Goal: Task Accomplishment & Management: Complete application form

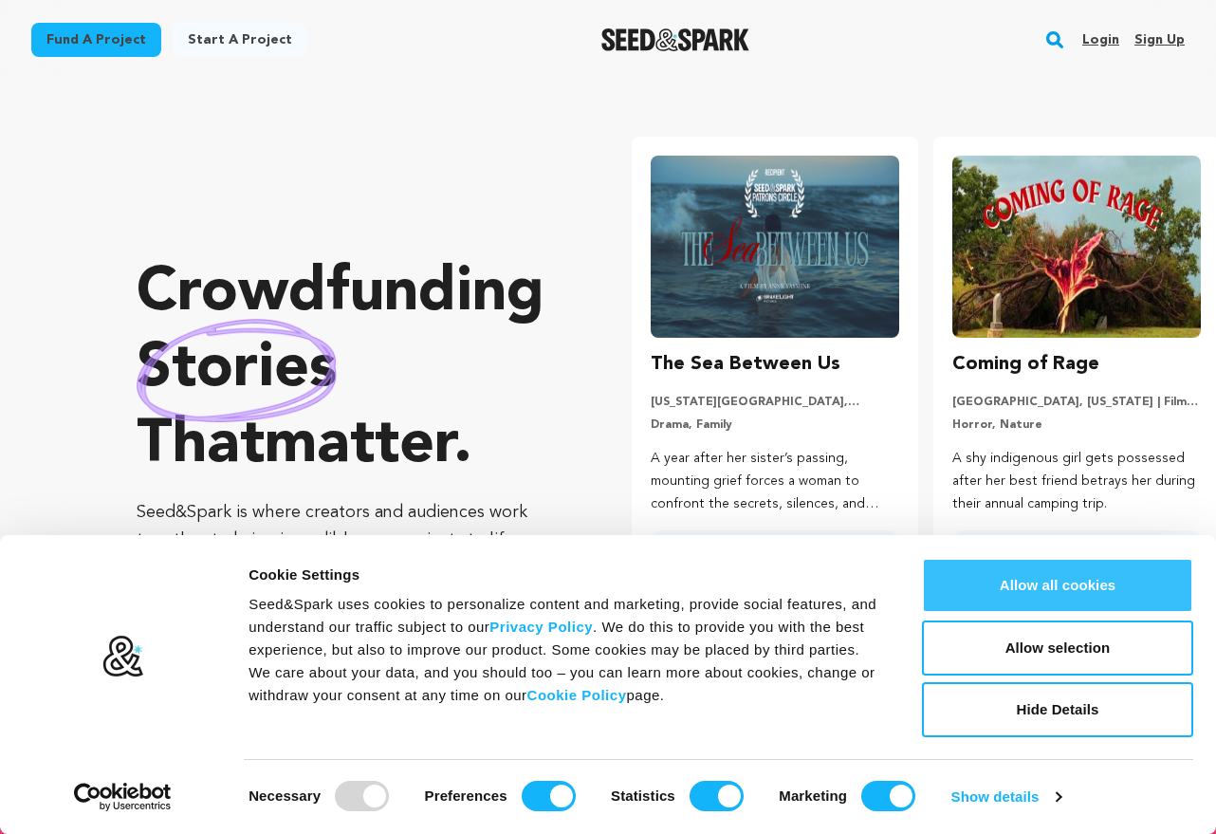
scroll to position [0, 317]
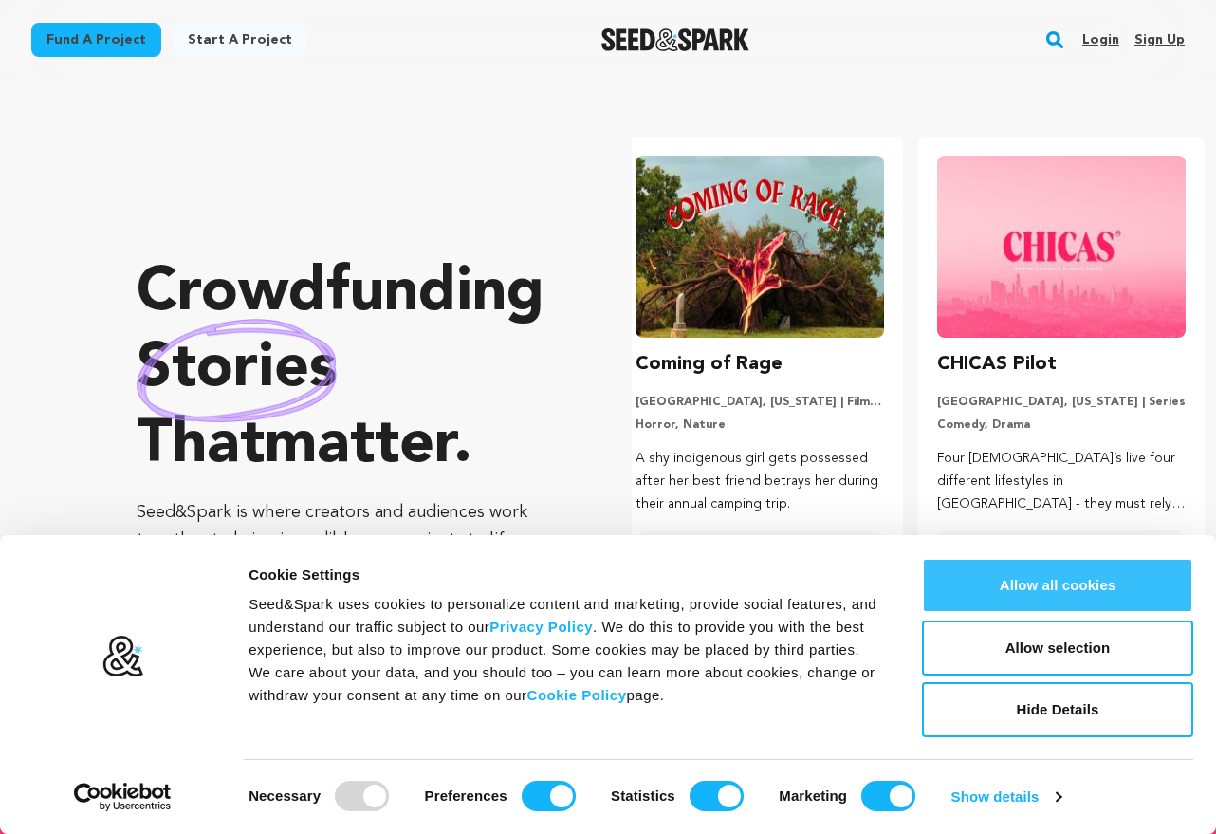
click at [1026, 588] on button "Allow all cookies" at bounding box center [1057, 585] width 271 height 55
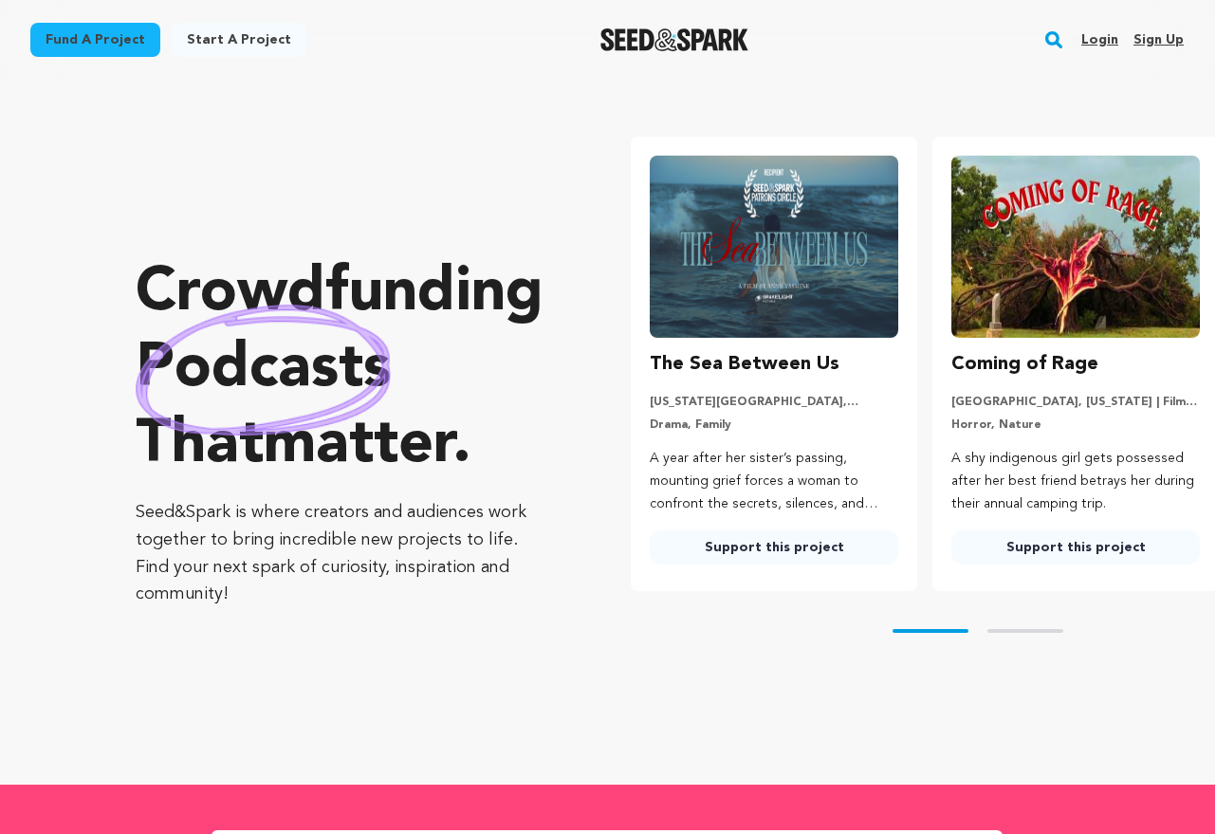
scroll to position [0, 1]
click at [114, 46] on link "Fund a project" at bounding box center [95, 40] width 130 height 34
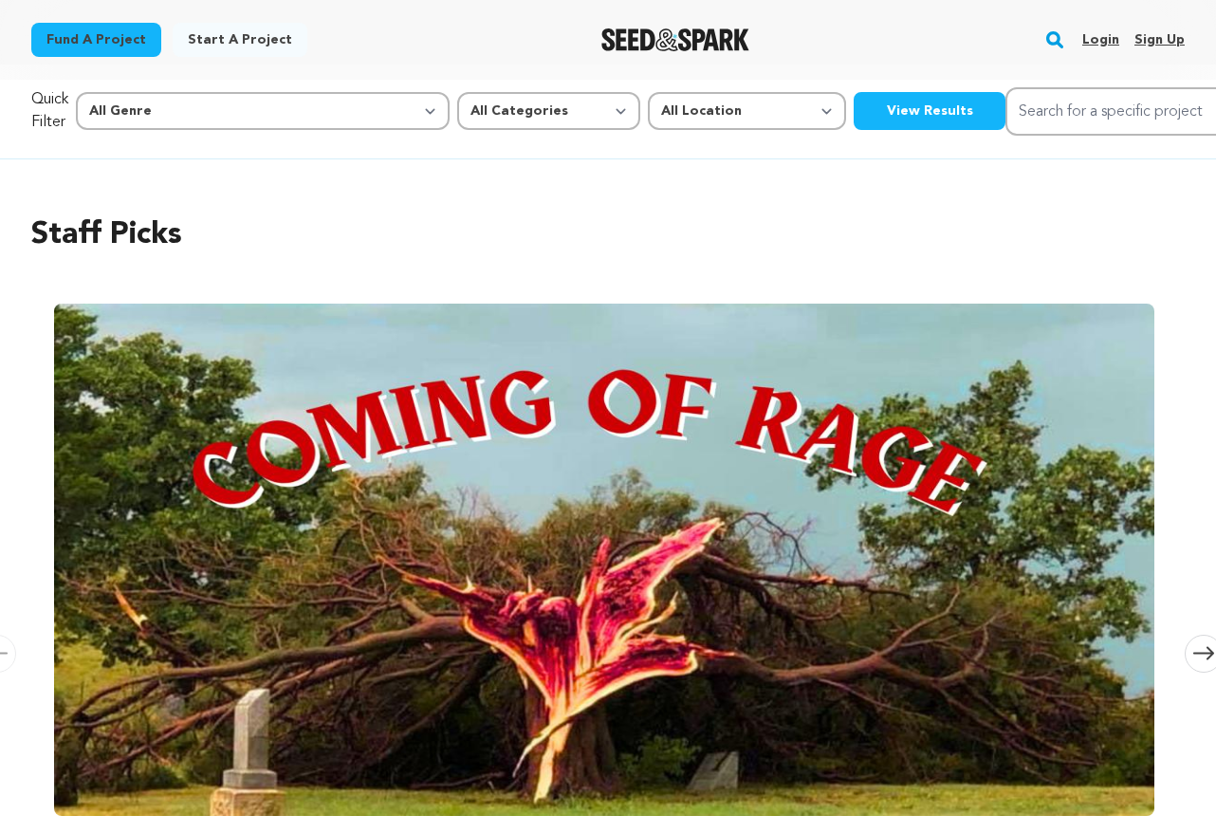
scroll to position [25, 0]
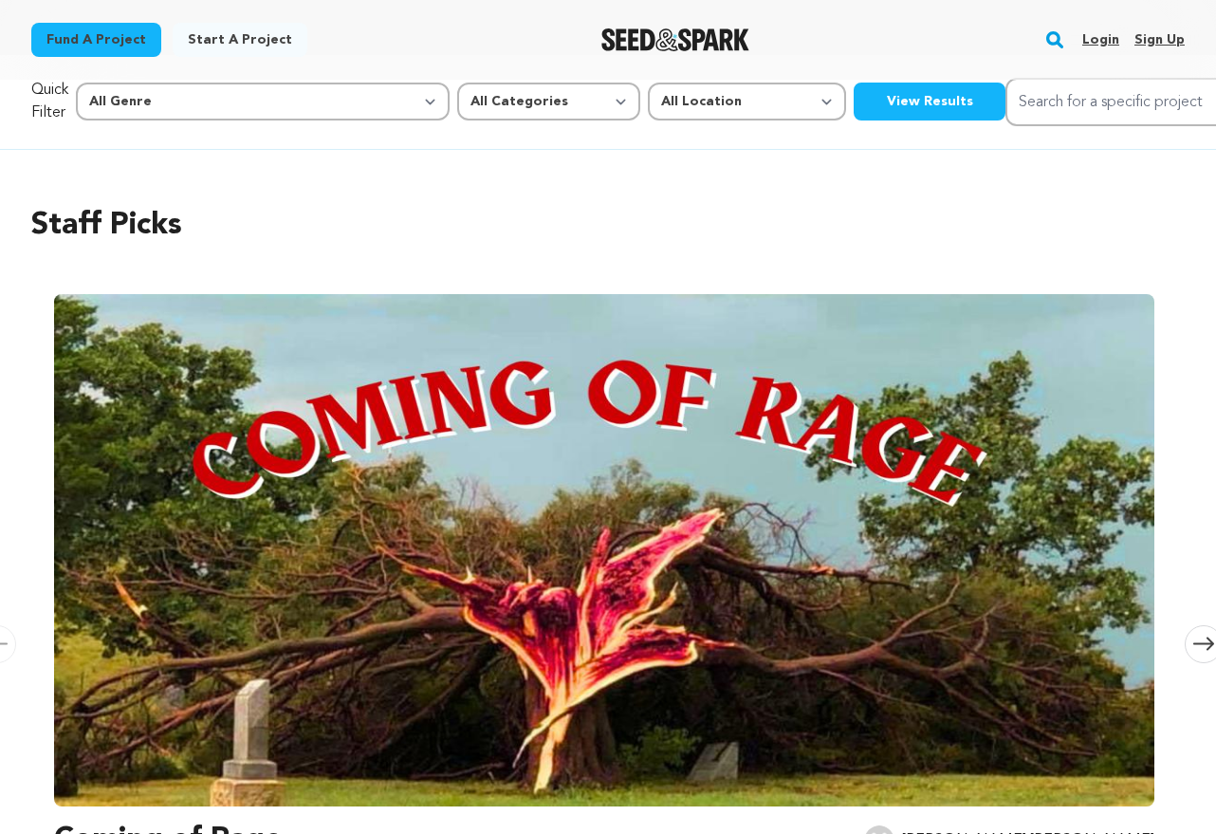
click at [251, 45] on link "Start a project" at bounding box center [240, 40] width 135 height 34
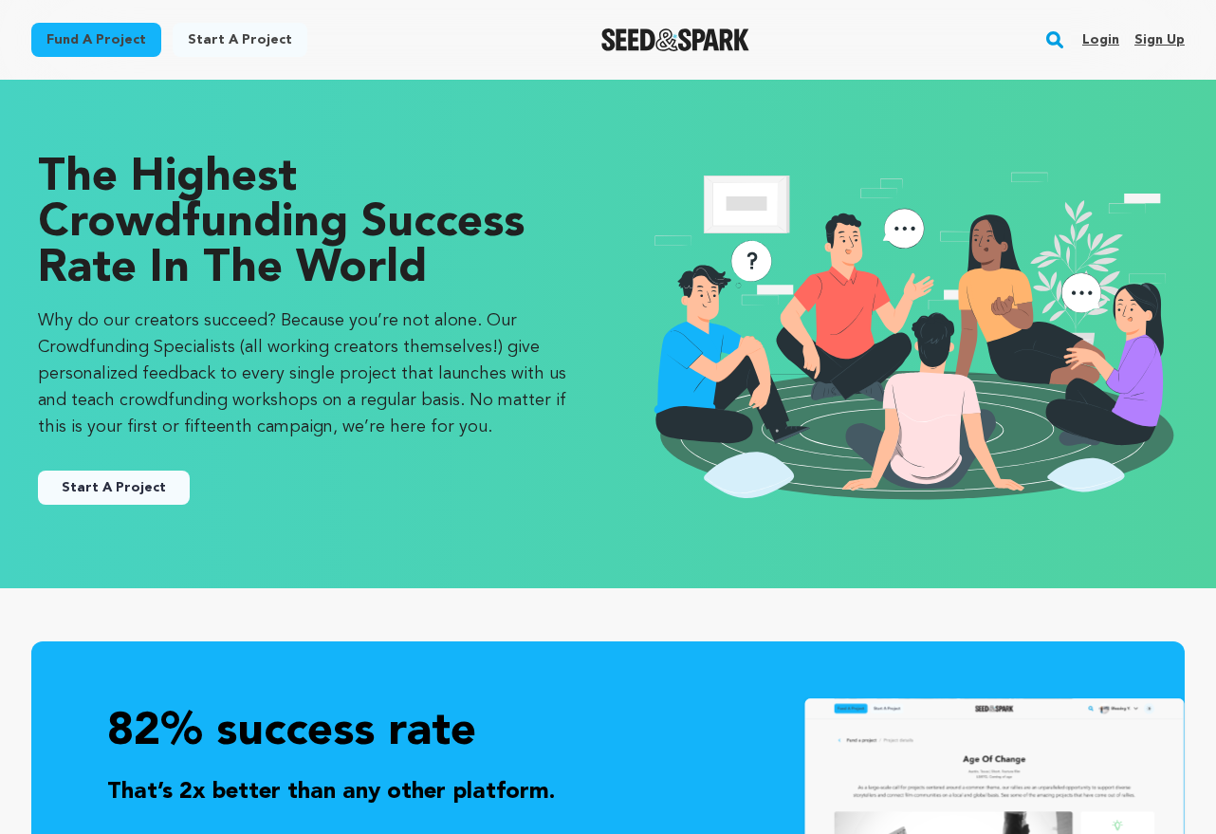
click at [1173, 41] on link "Sign up" at bounding box center [1160, 40] width 50 height 30
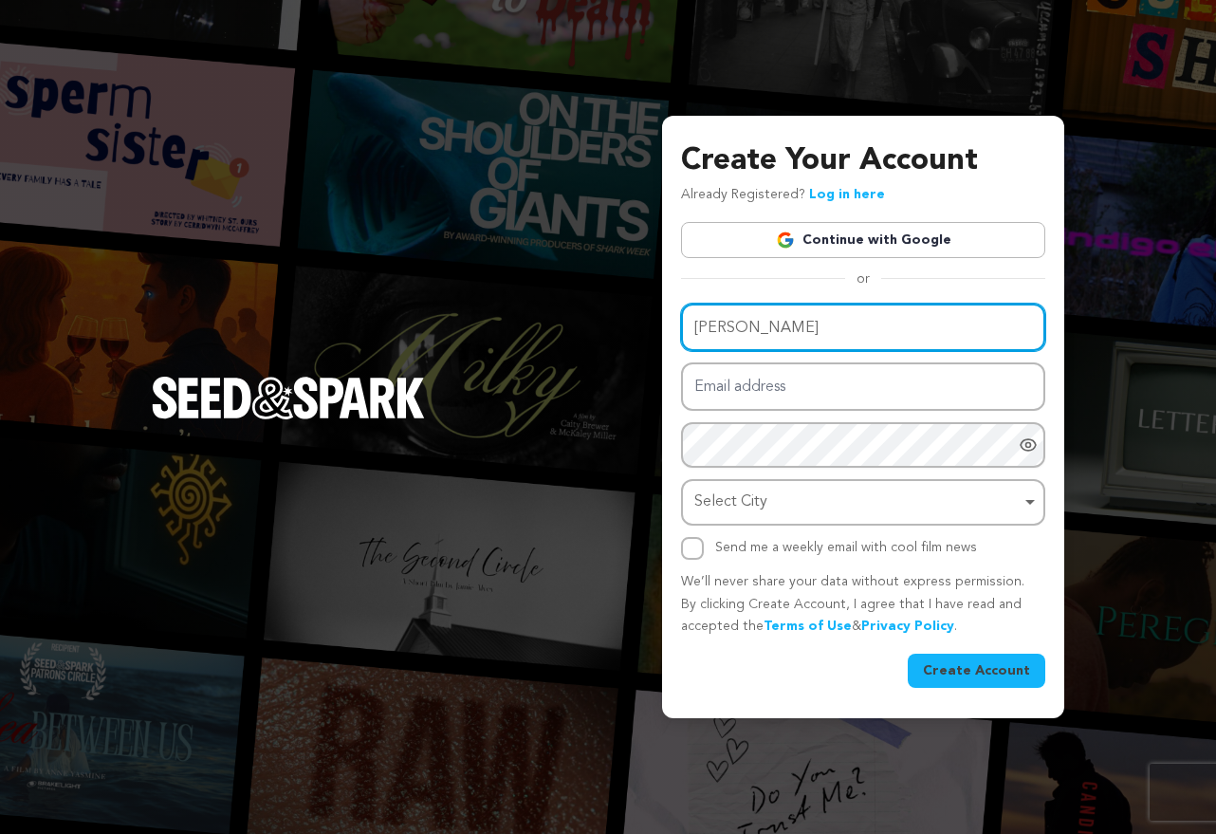
type input "McKensie Rummel"
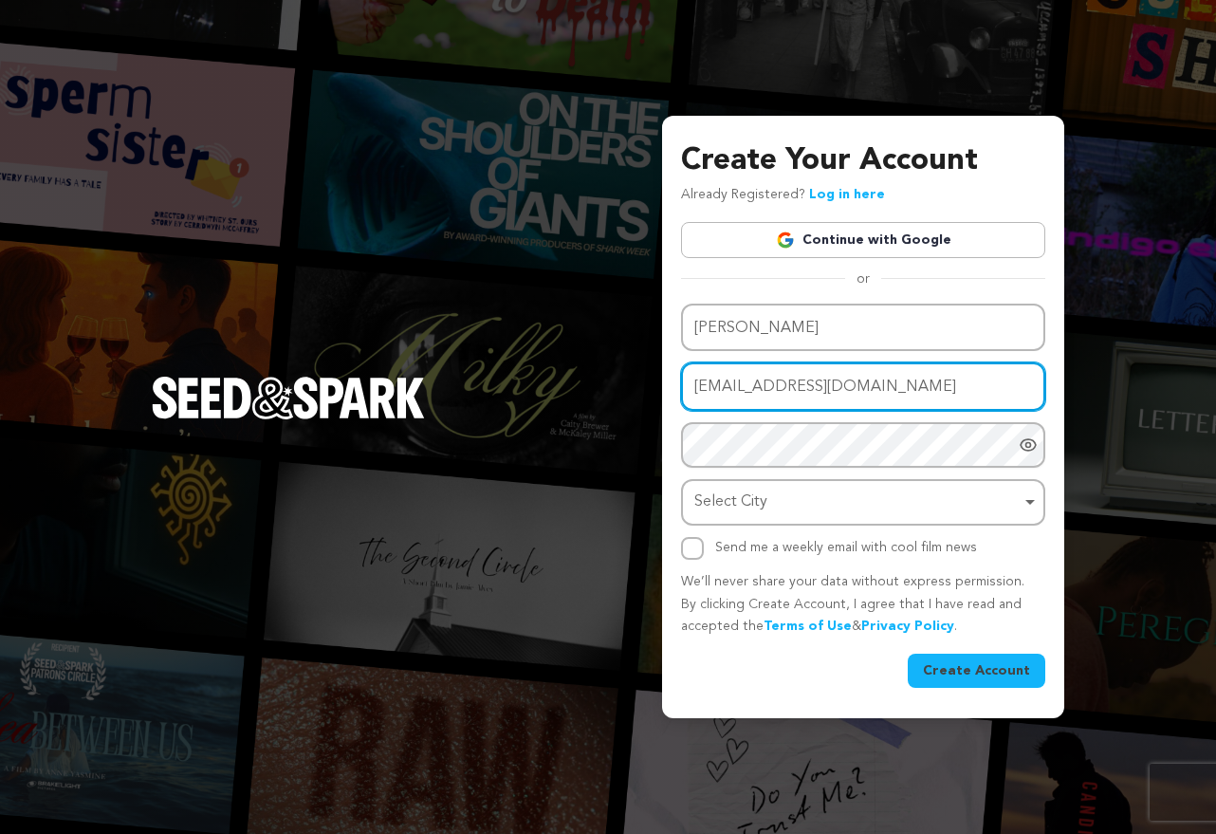
type input "info@latebloomerproductions.com"
click at [740, 450] on div "Name McKensie Rummel Email address info@latebloomerproductions.com Password Pas…" at bounding box center [863, 432] width 364 height 256
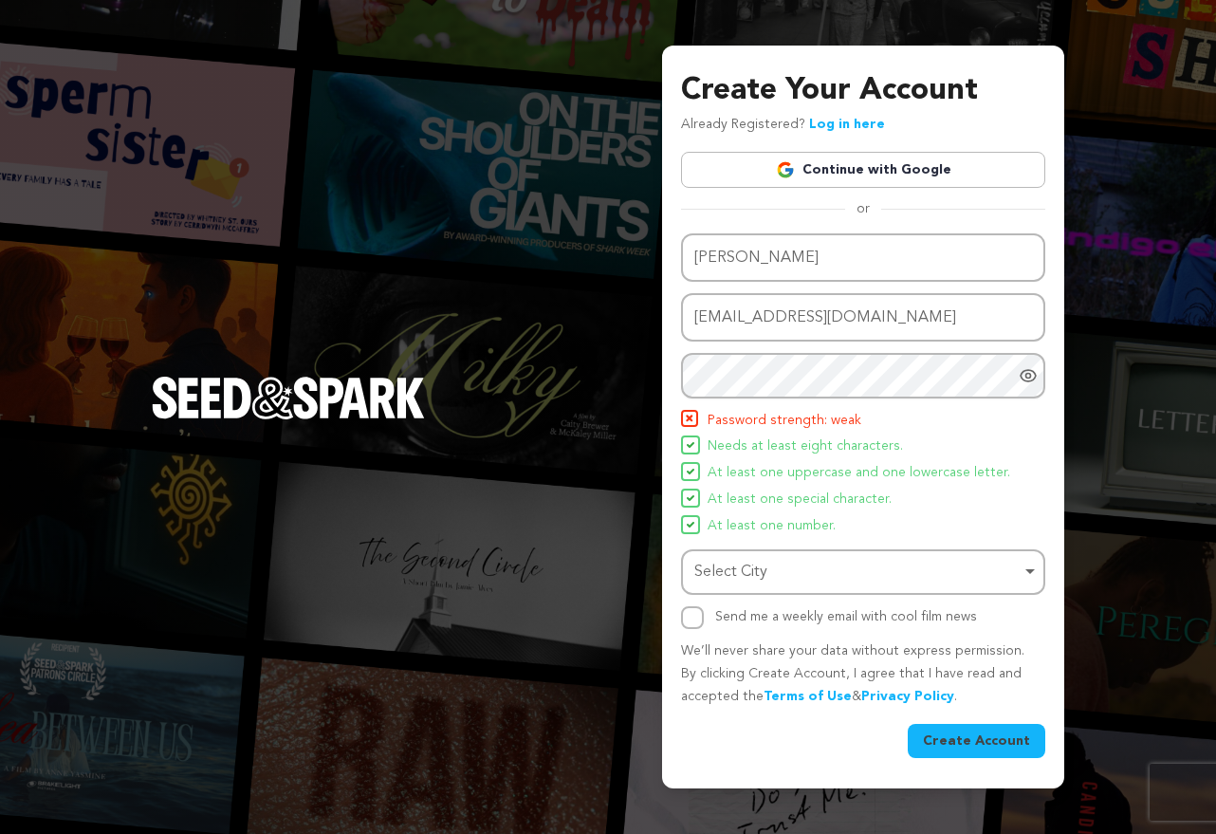
click at [1023, 377] on icon "Show password as plain text. Warning: this will display your password on the sc…" at bounding box center [1028, 375] width 19 height 19
click at [671, 379] on div "Create Your Account Already Registered? Log in here Continue with Google or eyJ…" at bounding box center [863, 417] width 402 height 743
click at [1024, 376] on icon "Hide Password" at bounding box center [1028, 375] width 19 height 19
click at [1028, 377] on icon "Show password as plain text. Warning: this will display your password on the sc…" at bounding box center [1028, 375] width 19 height 19
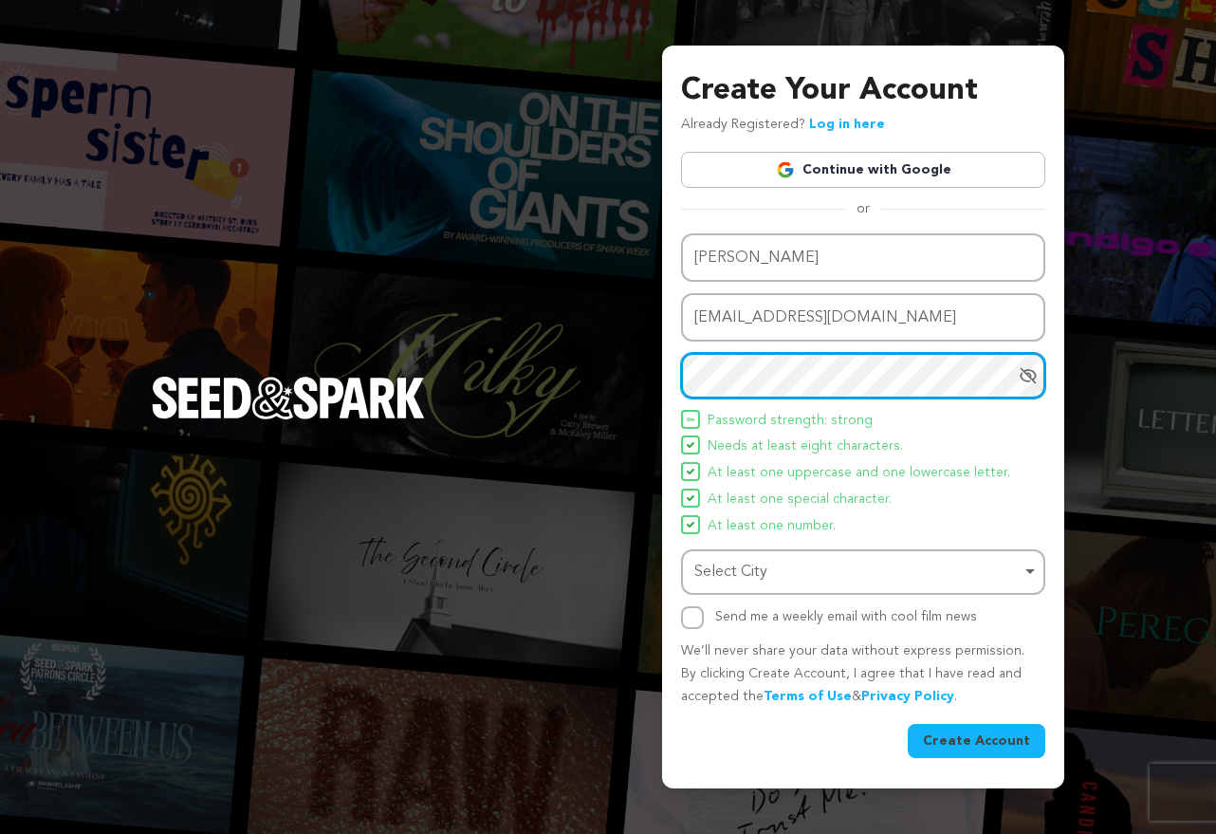
click at [805, 567] on div "Select City Remove item" at bounding box center [857, 573] width 326 height 28
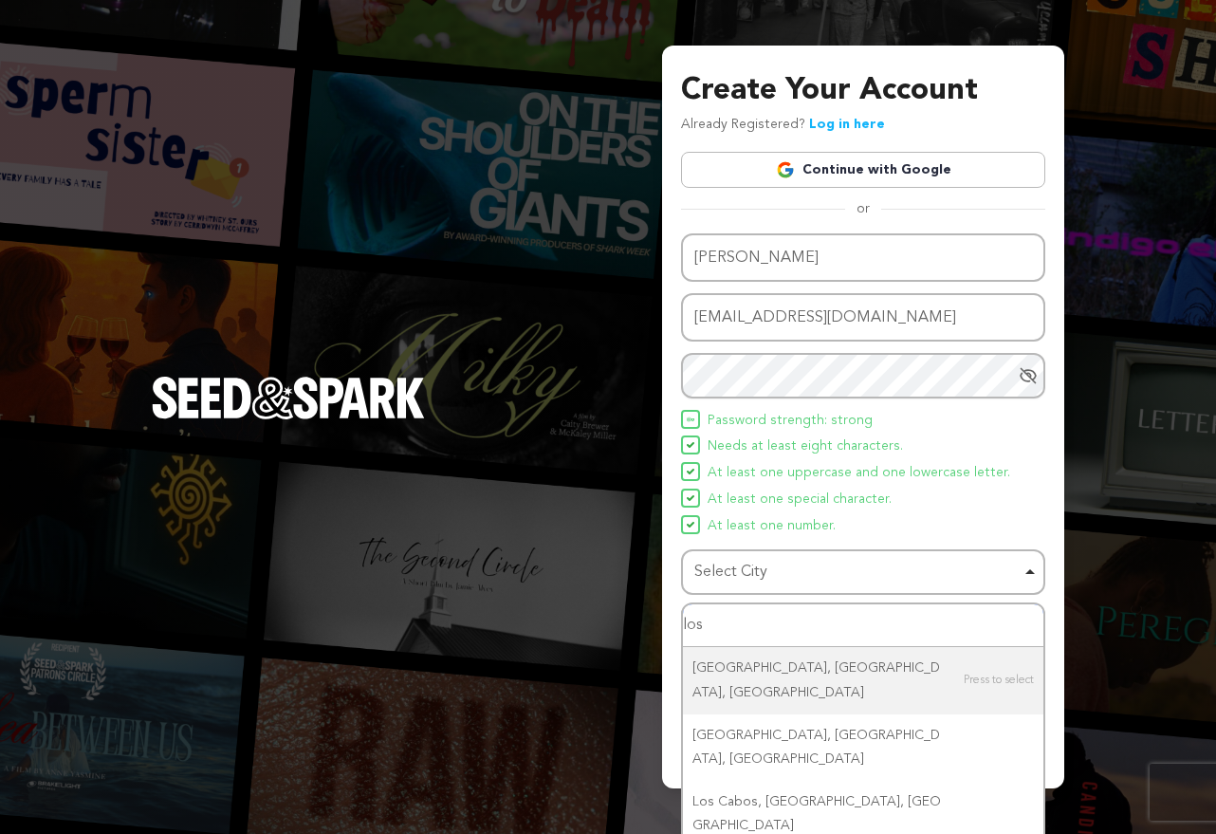
type input "los a"
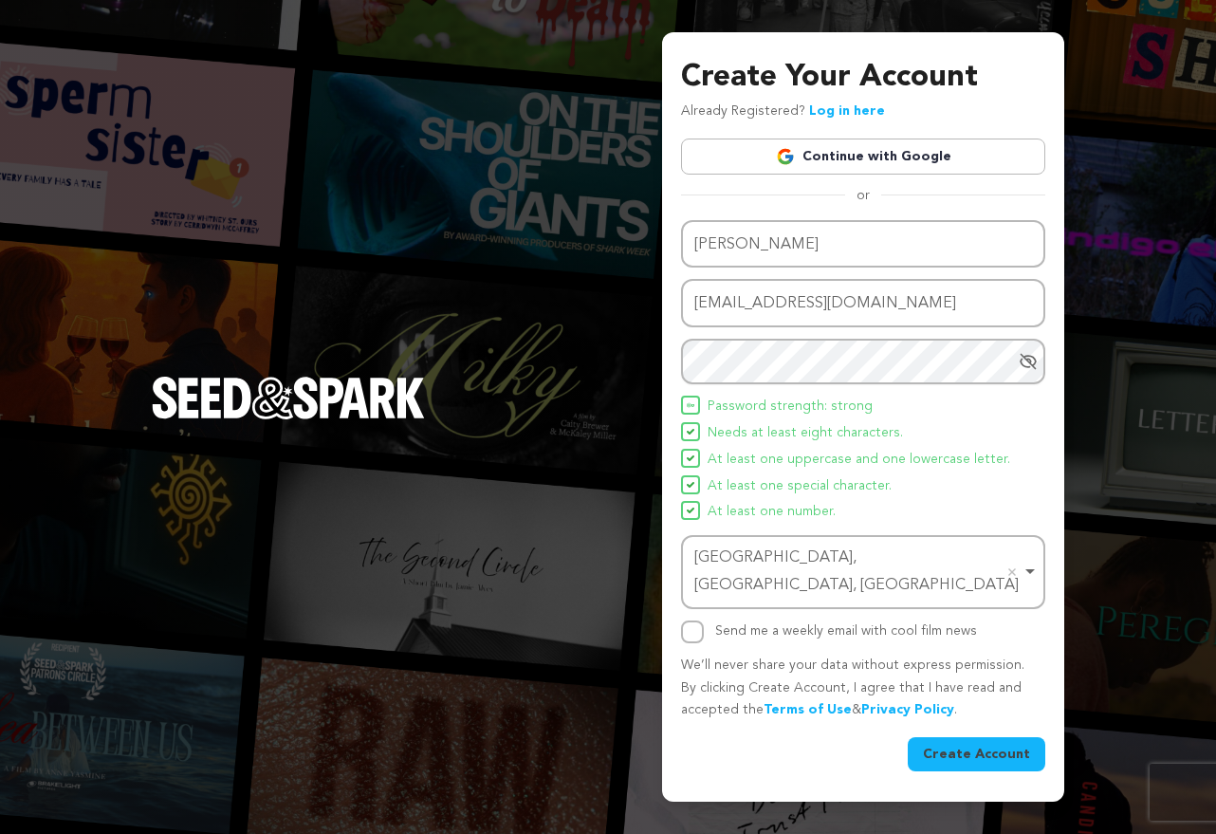
click at [687, 620] on input "Send me a weekly email with cool film news" at bounding box center [692, 631] width 23 height 23
click at [691, 620] on input "Send me a weekly email with cool film news" at bounding box center [692, 631] width 23 height 23
checkbox input "false"
click at [991, 737] on button "Create Account" at bounding box center [977, 754] width 138 height 34
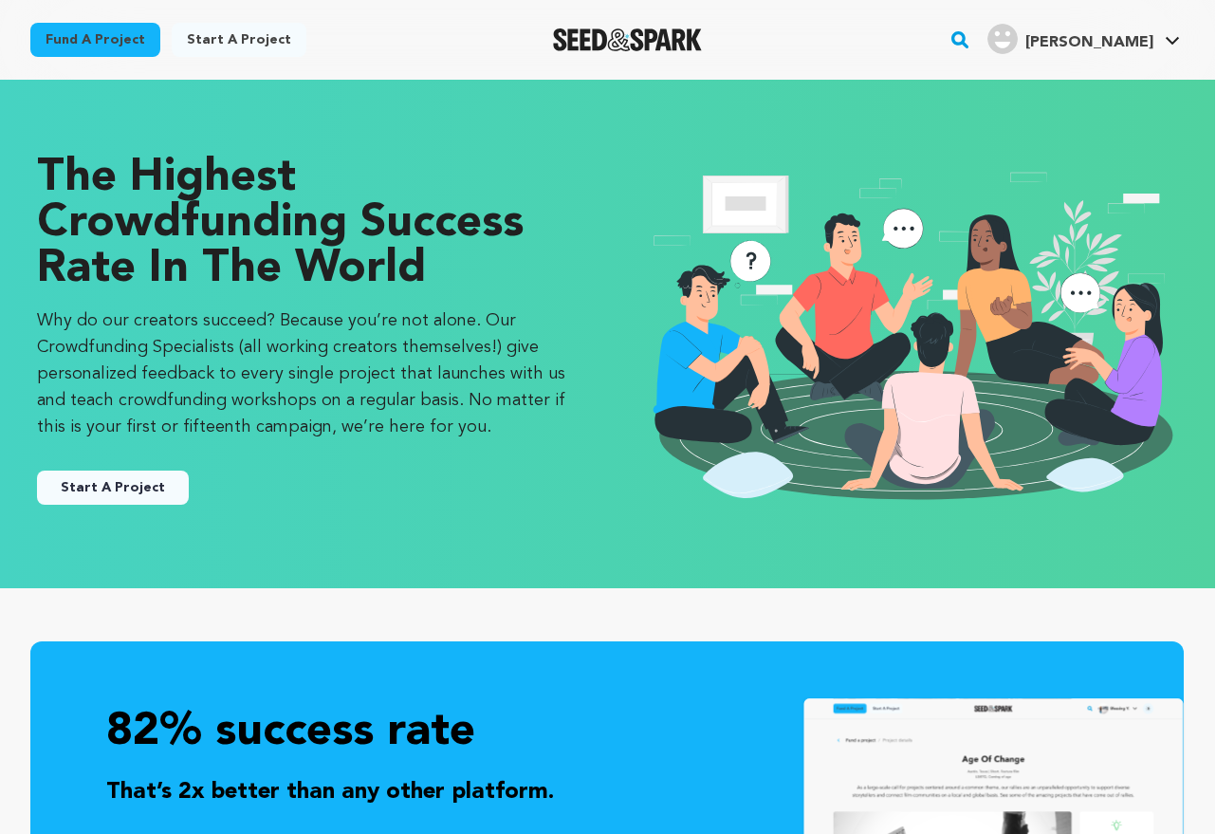
scroll to position [0, 1]
click at [231, 36] on link "Start a project" at bounding box center [239, 40] width 135 height 34
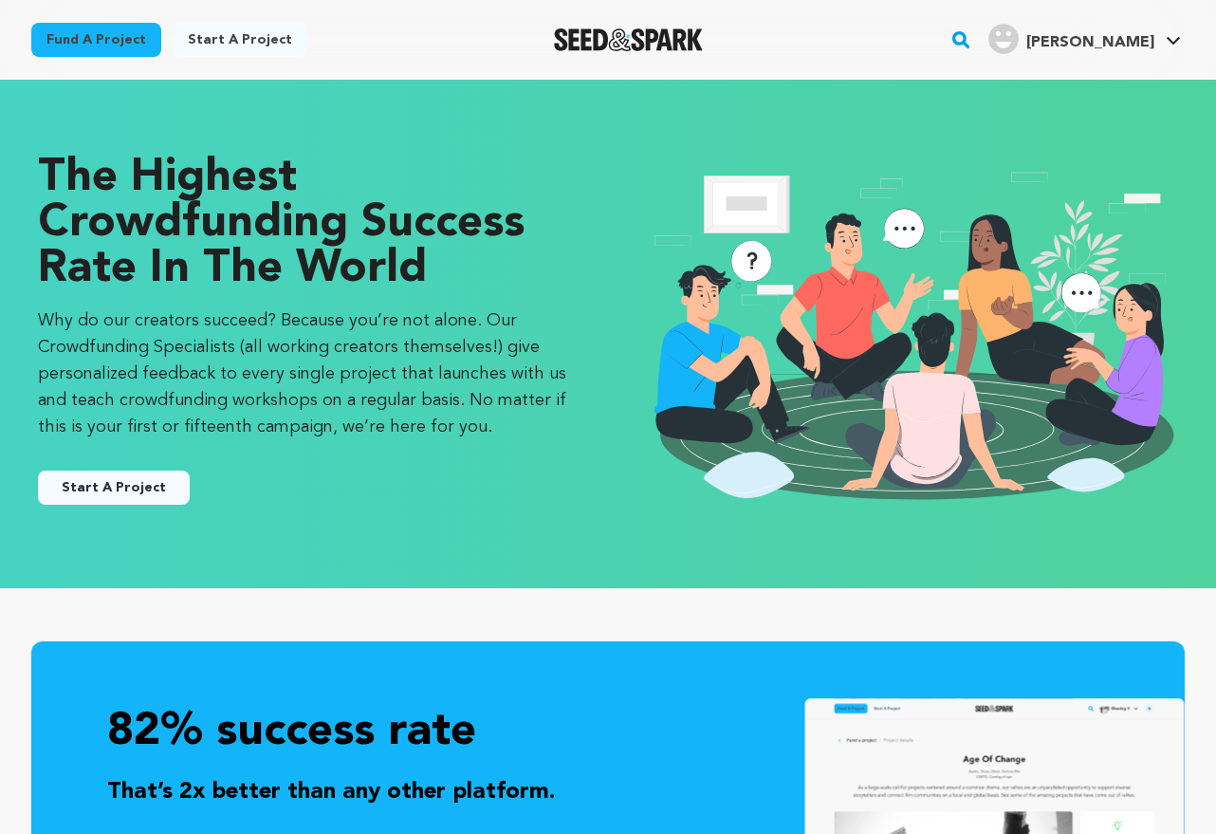
click at [229, 35] on link "Start a project" at bounding box center [240, 40] width 135 height 34
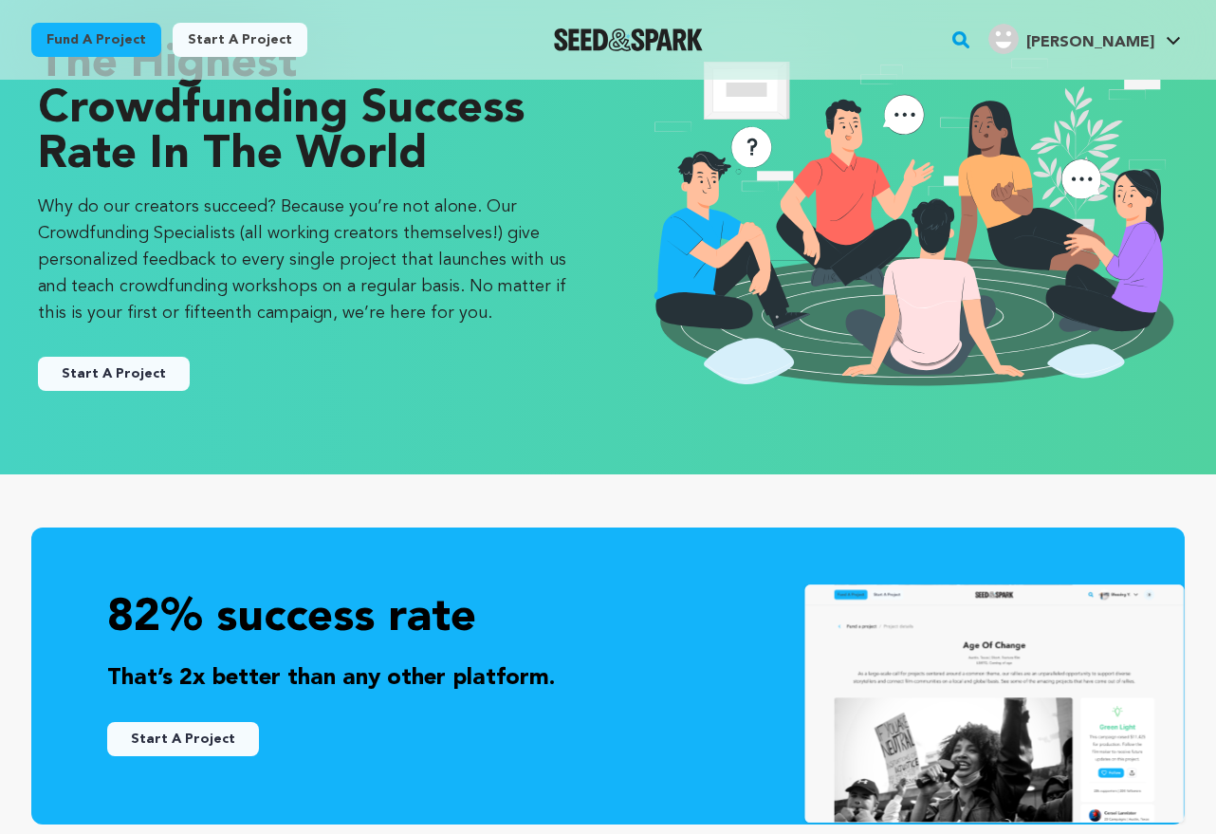
scroll to position [58, 0]
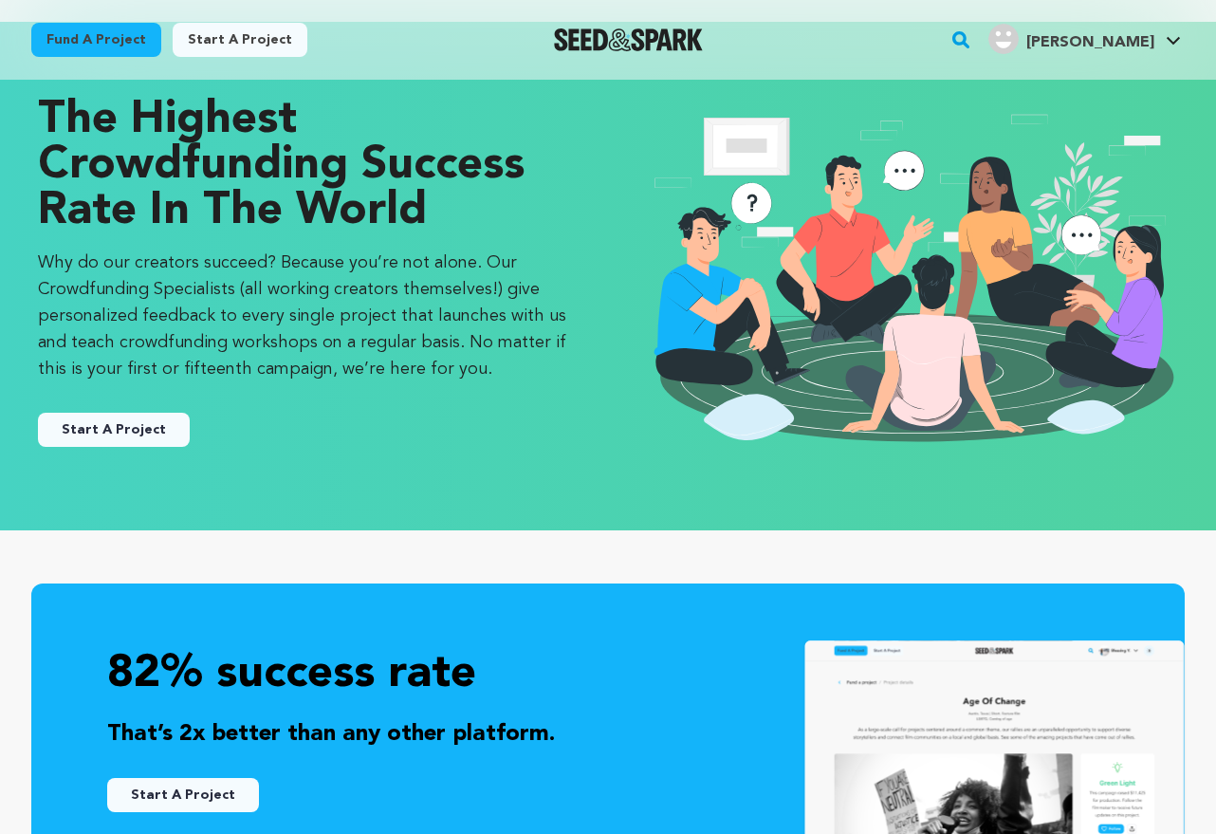
click at [148, 434] on button "Start A Project" at bounding box center [114, 430] width 152 height 34
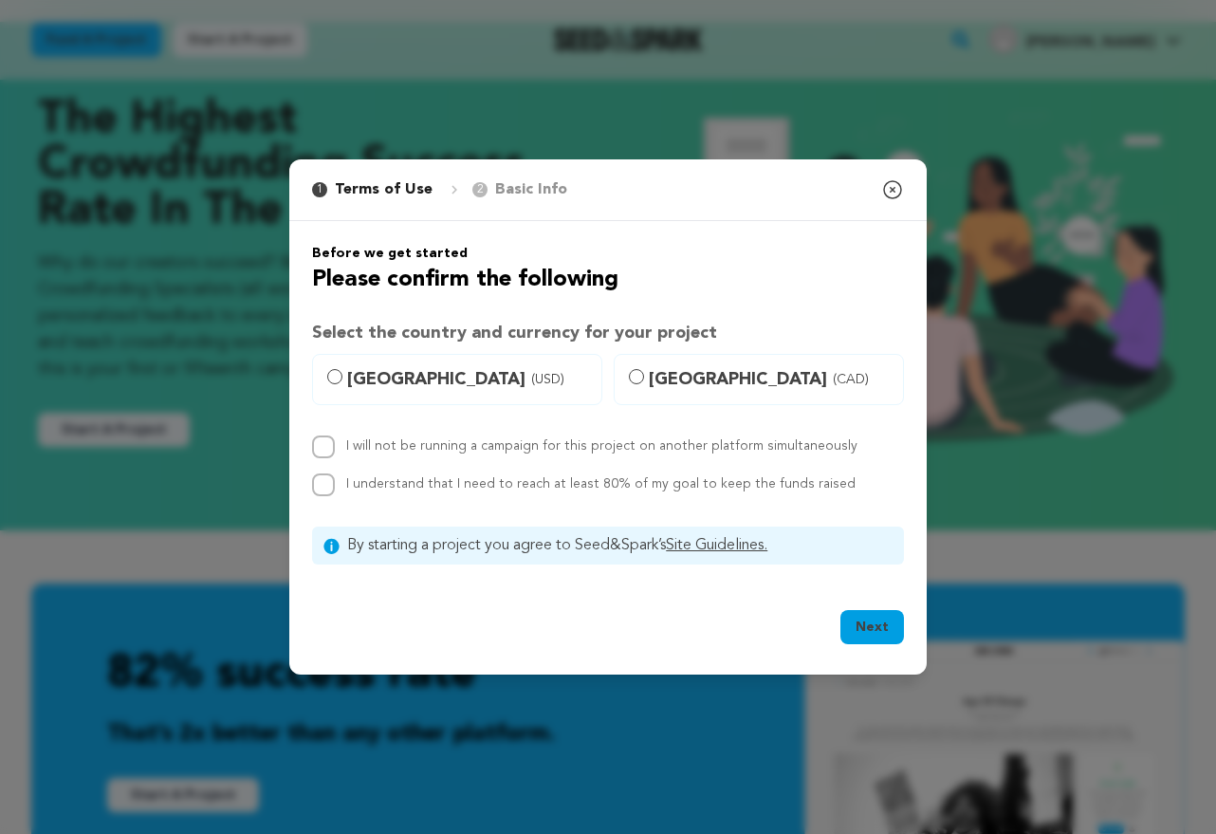
click at [339, 374] on input "[GEOGRAPHIC_DATA] (USD)" at bounding box center [334, 376] width 15 height 15
radio input "true"
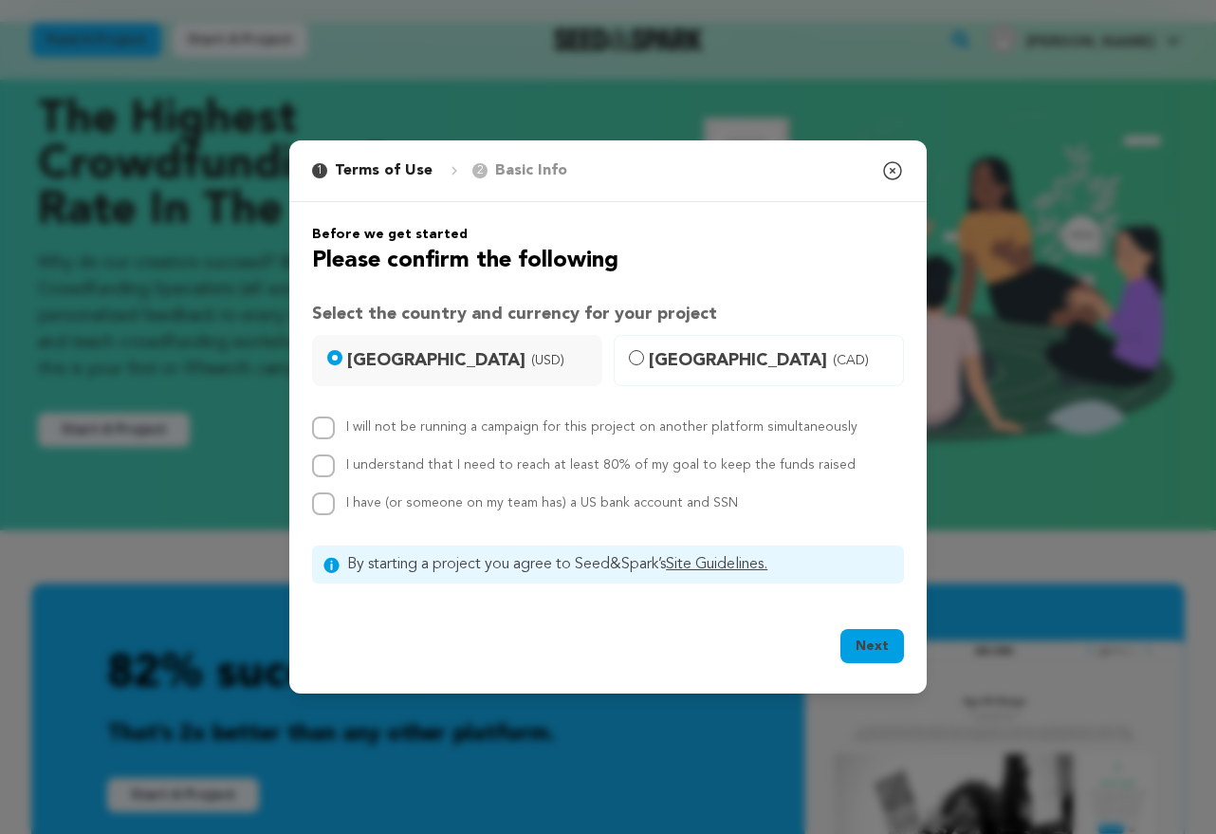
click at [321, 423] on input "I will not be running a campaign for this project on another platform simultane…" at bounding box center [323, 428] width 23 height 23
checkbox input "true"
click at [326, 470] on input "I understand that I need to reach at least 80% of my goal to keep the funds rai…" at bounding box center [323, 465] width 23 height 23
checkbox input "true"
click at [324, 515] on div "Before we get started Please confirm the following Select the country and curre…" at bounding box center [608, 404] width 592 height 359
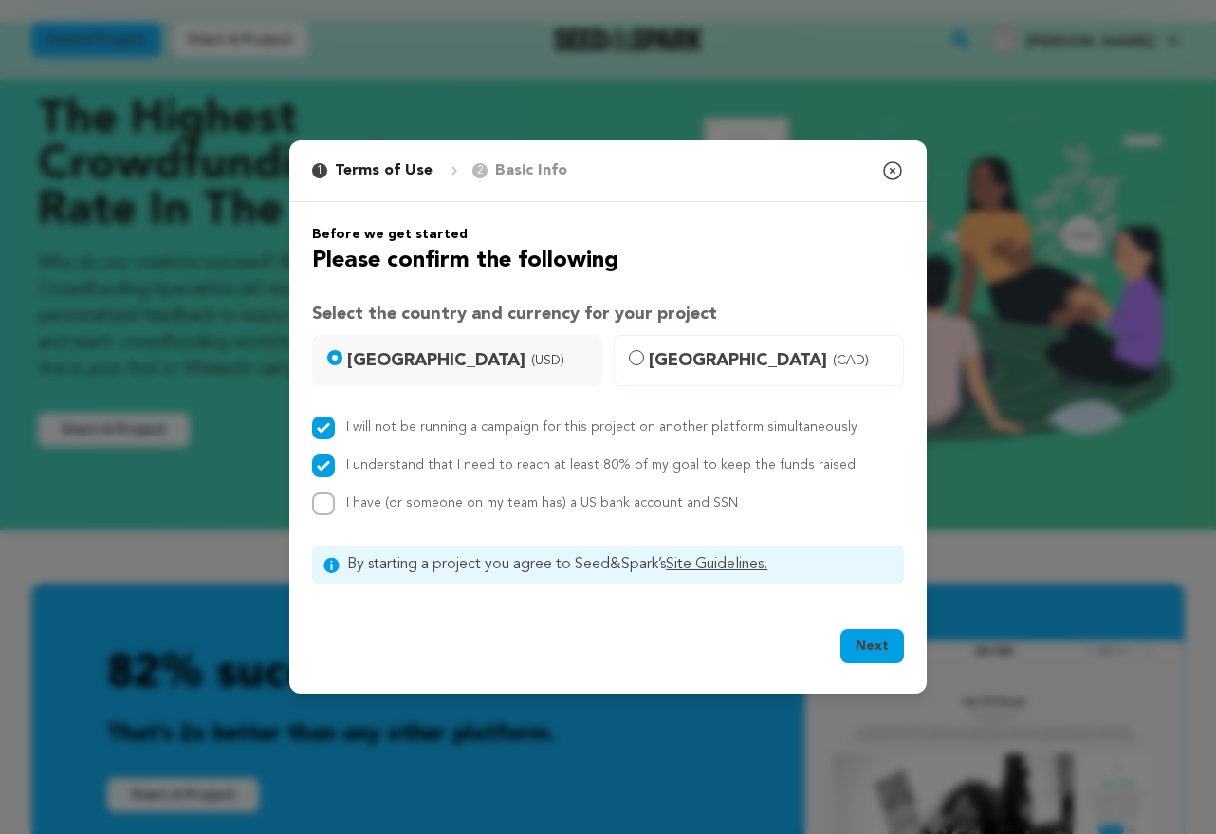
click at [324, 505] on input "I have (or someone on my team has) a US bank account and SSN" at bounding box center [323, 503] width 23 height 23
checkbox input "true"
click at [874, 650] on button "Next" at bounding box center [873, 646] width 64 height 34
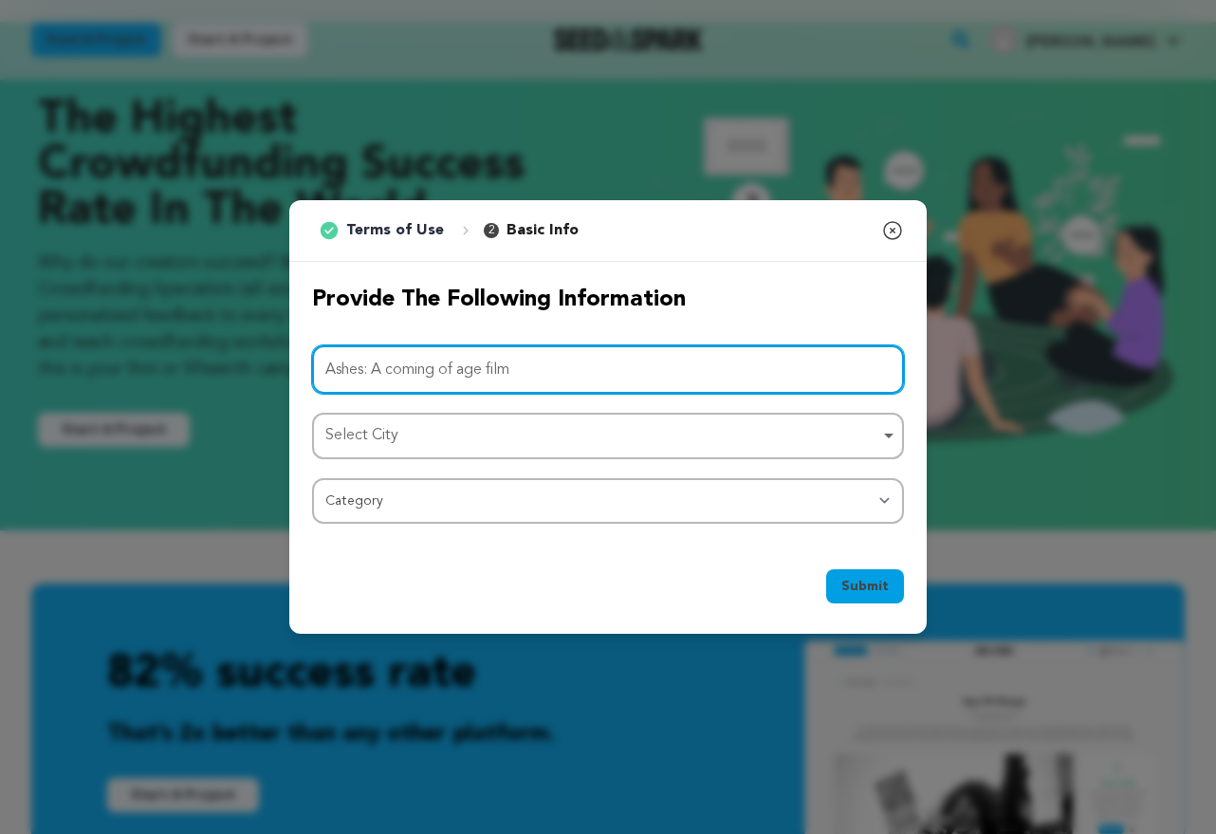
click at [466, 447] on div "Select City Remove item" at bounding box center [602, 436] width 554 height 28
type input "Ashes: A coming of age film"
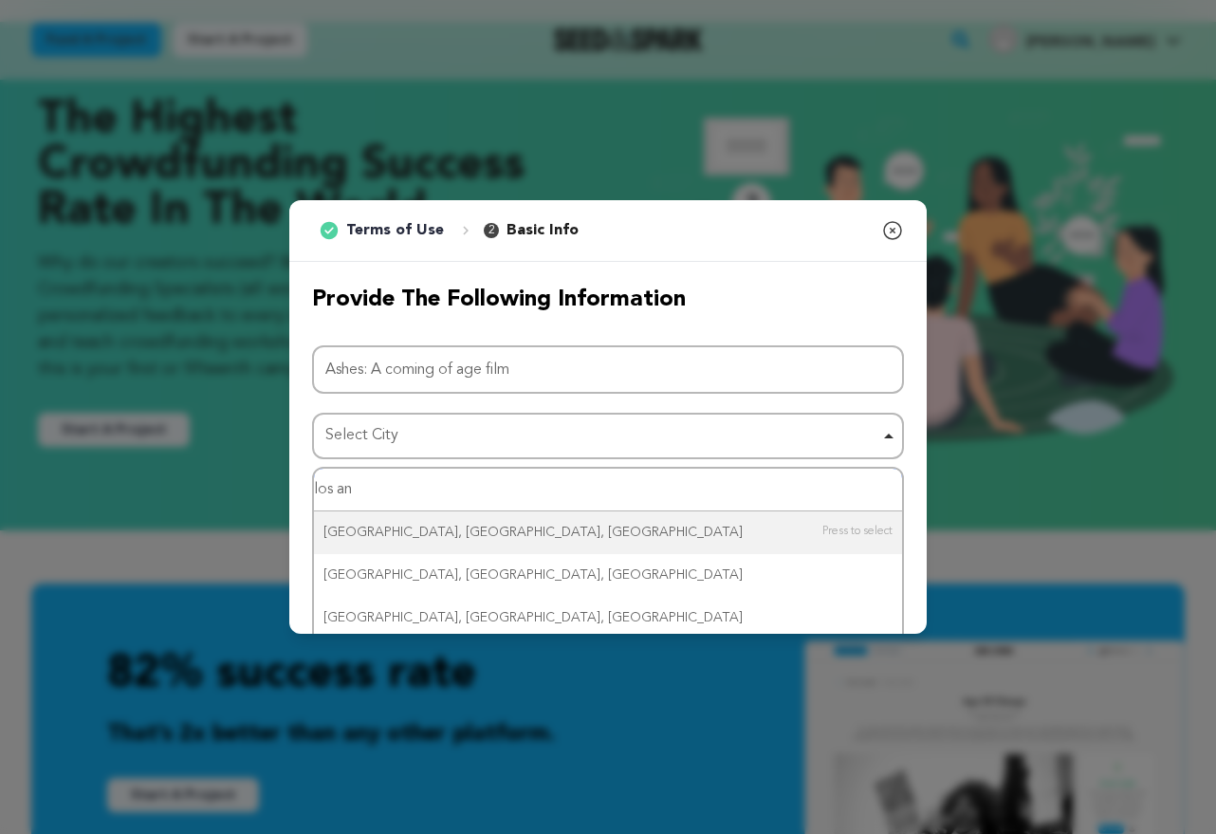
type input "los ang"
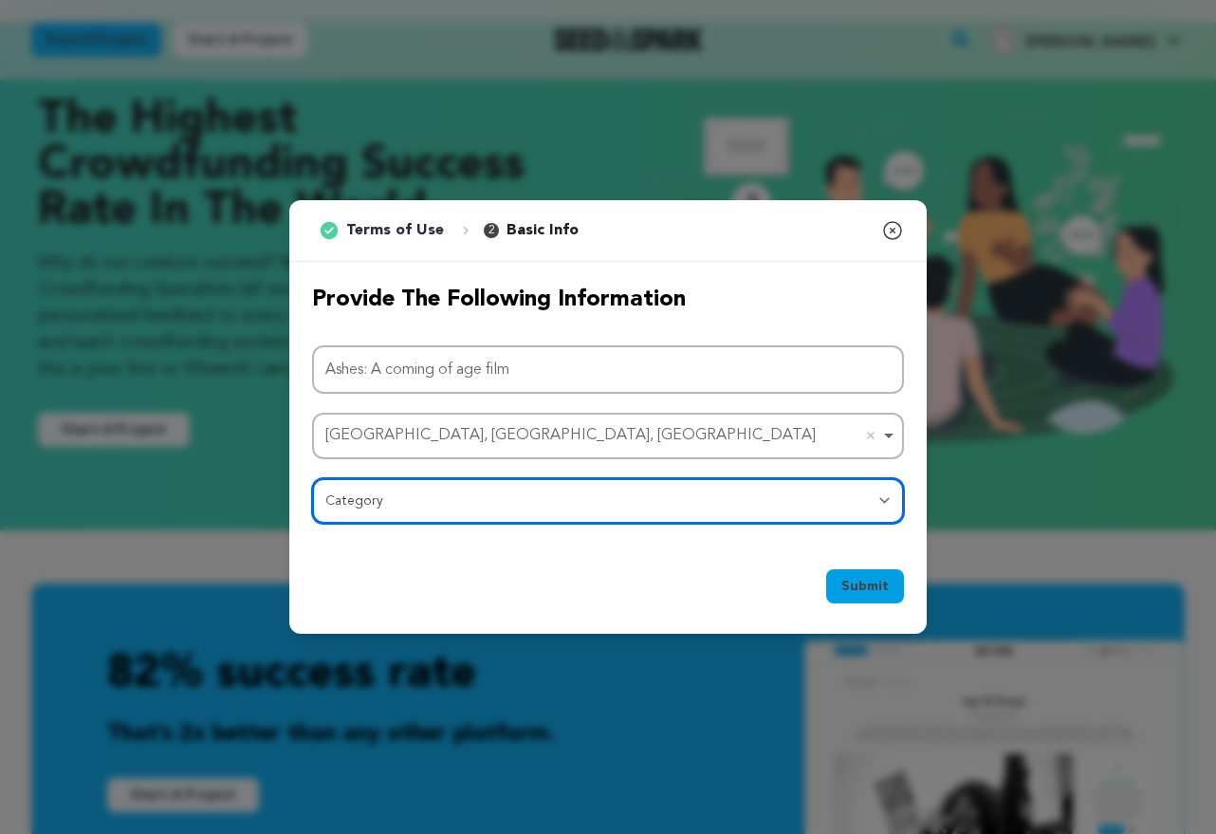
select select "383"
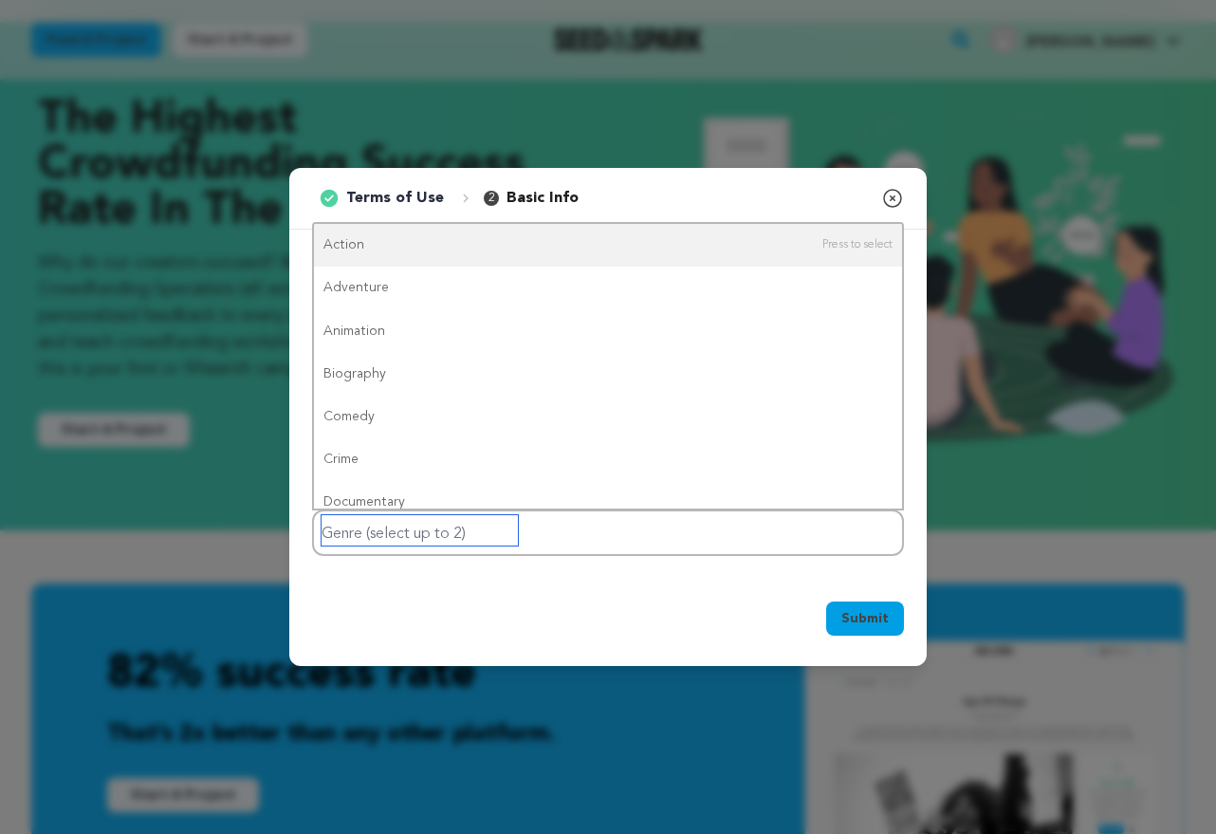
click at [505, 536] on input "Genre (select up to 2)" at bounding box center [420, 530] width 196 height 30
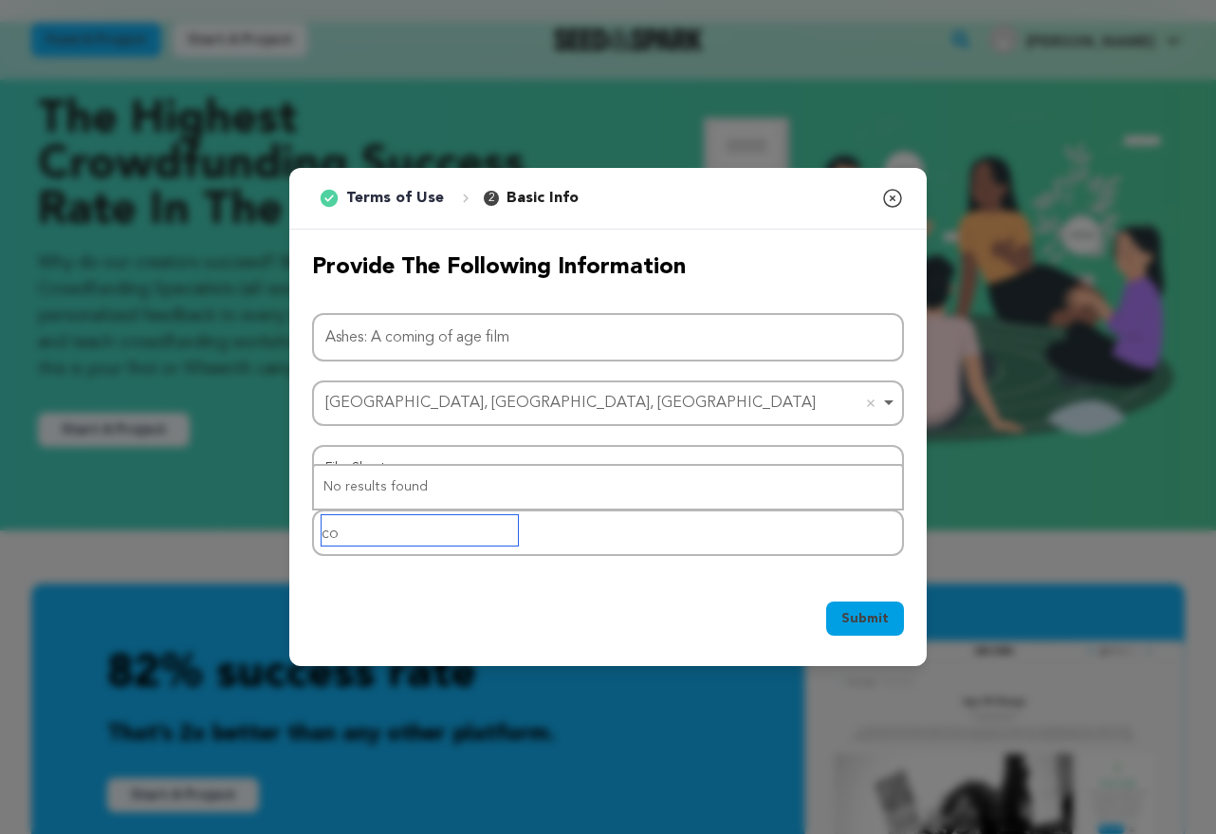
type input "c"
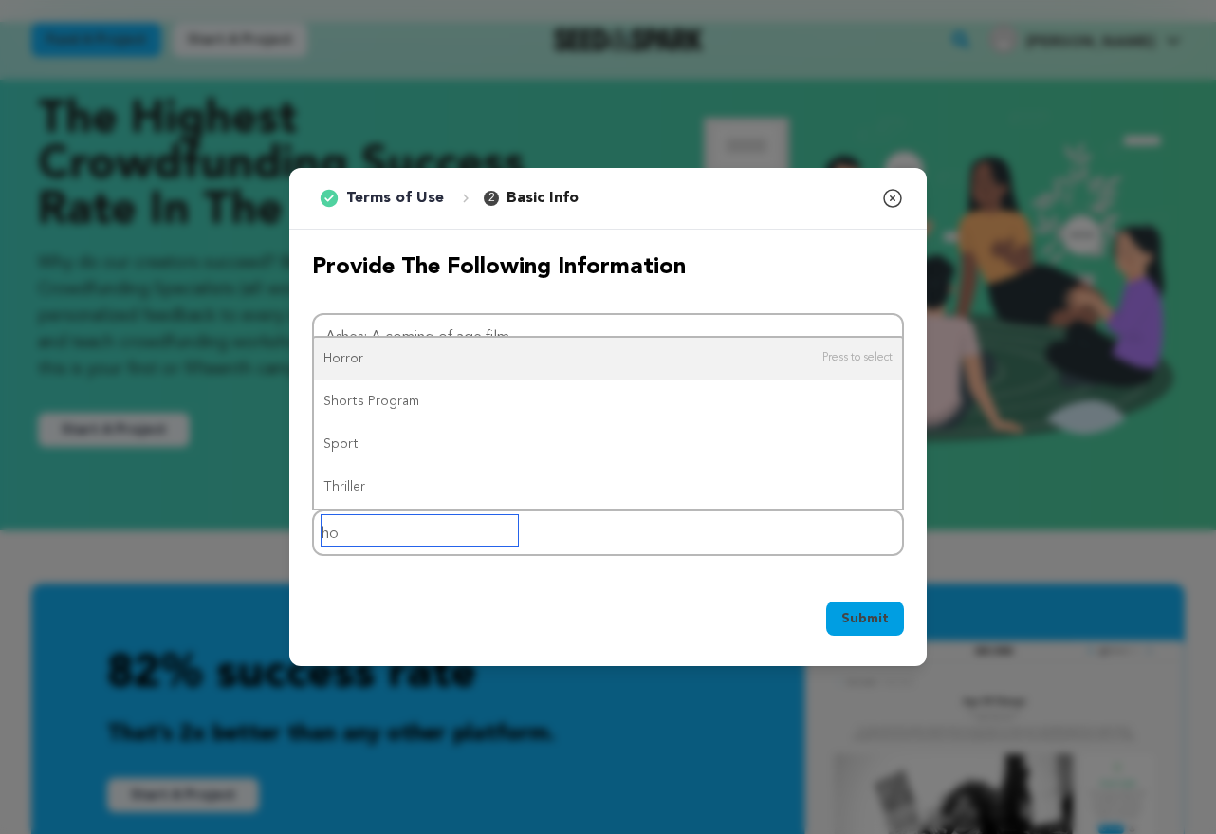
type input "h"
type input "horror"
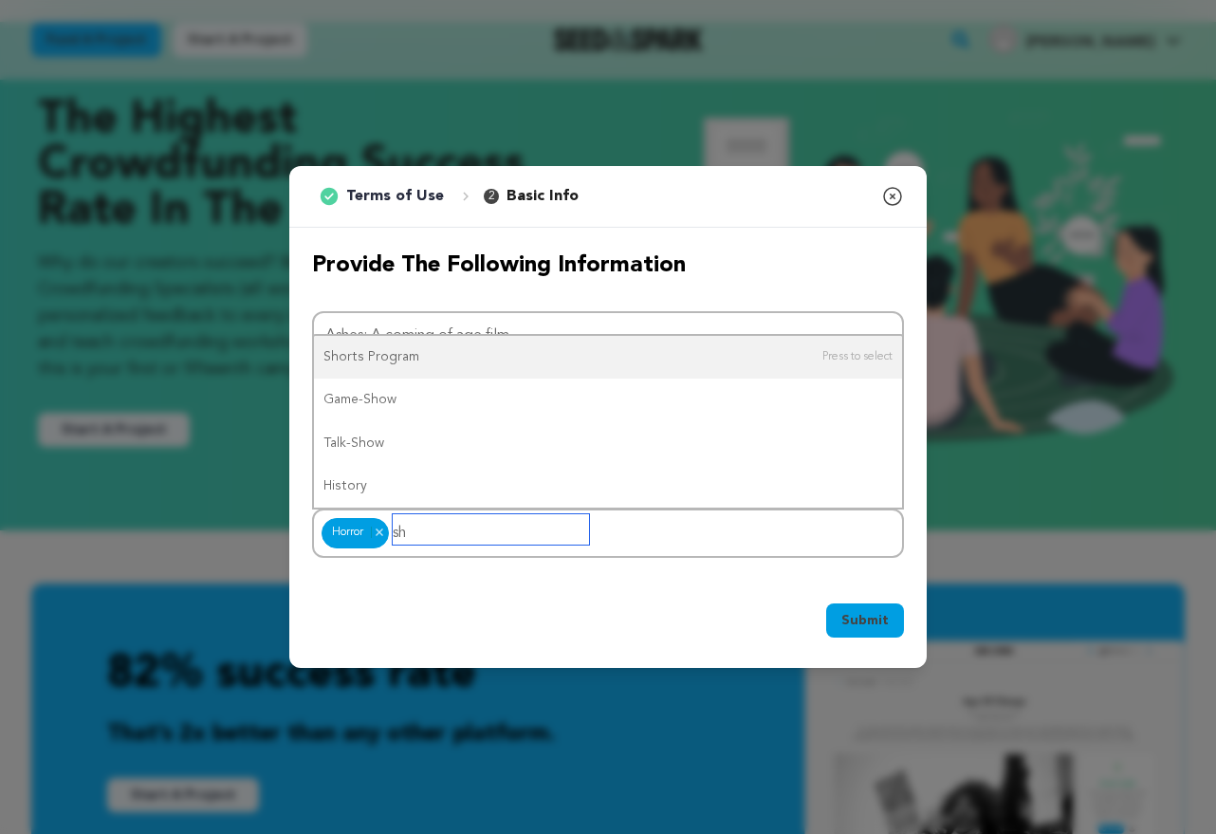
type input "s"
type input "drama"
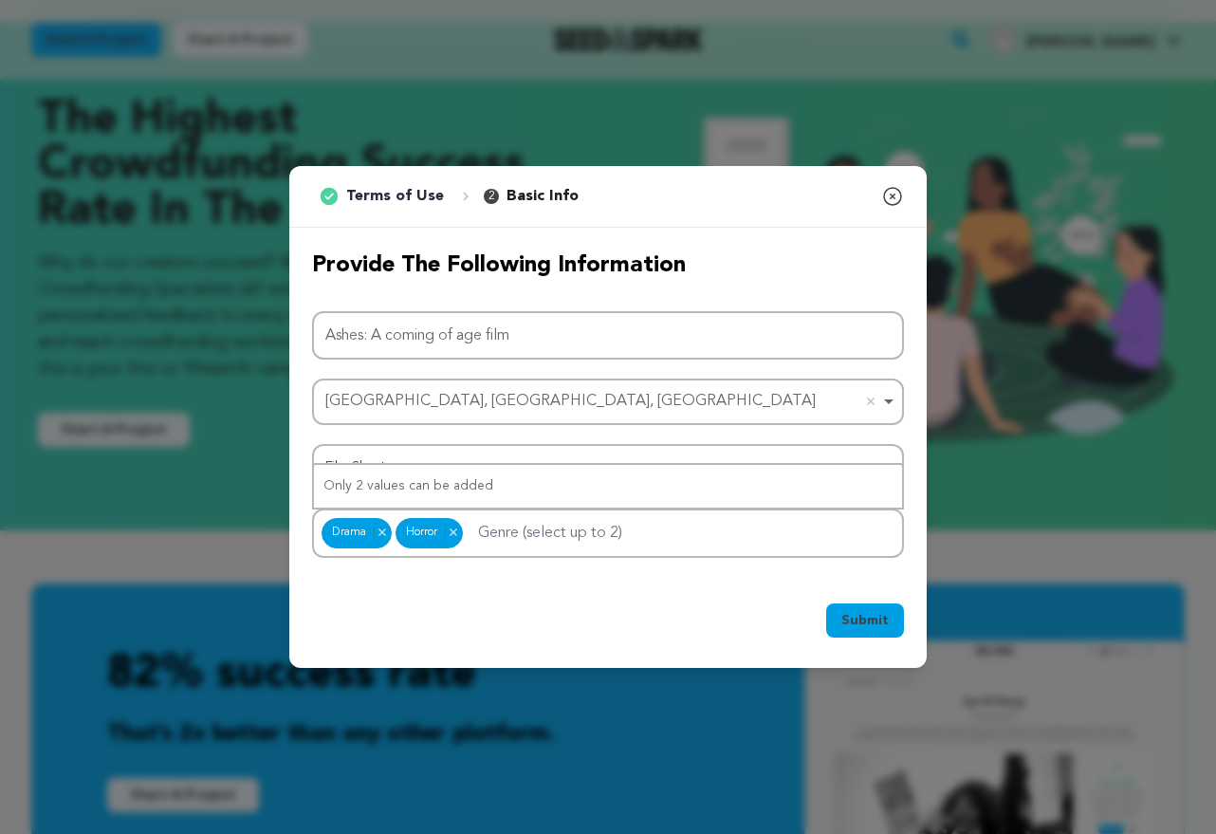
click at [585, 593] on div "Submit Ok, Got it" at bounding box center [608, 624] width 638 height 87
click at [854, 622] on span "Submit" at bounding box center [865, 620] width 47 height 19
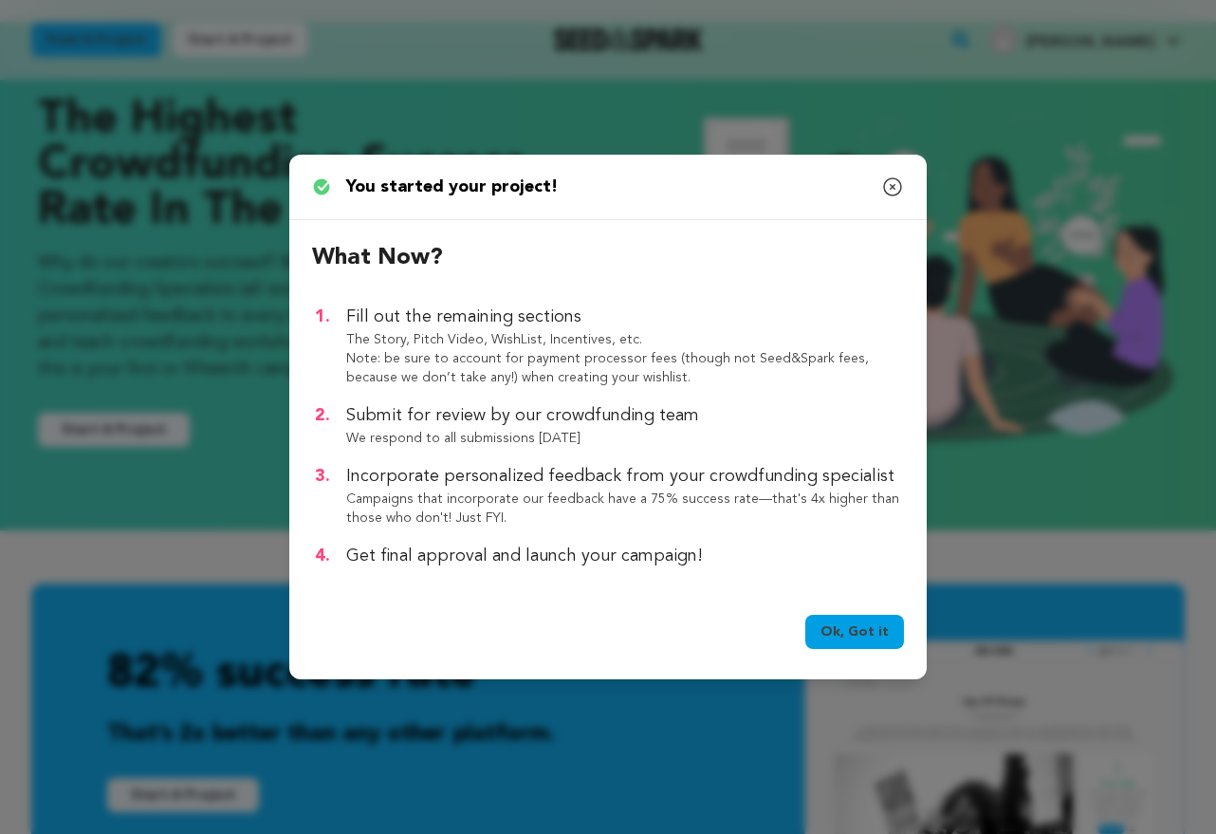
click at [633, 528] on p "Campaigns that incorporate our feedback have a 75% success rate—that's 4x highe…" at bounding box center [625, 509] width 558 height 38
click at [874, 635] on link "Ok, Got it" at bounding box center [854, 632] width 99 height 34
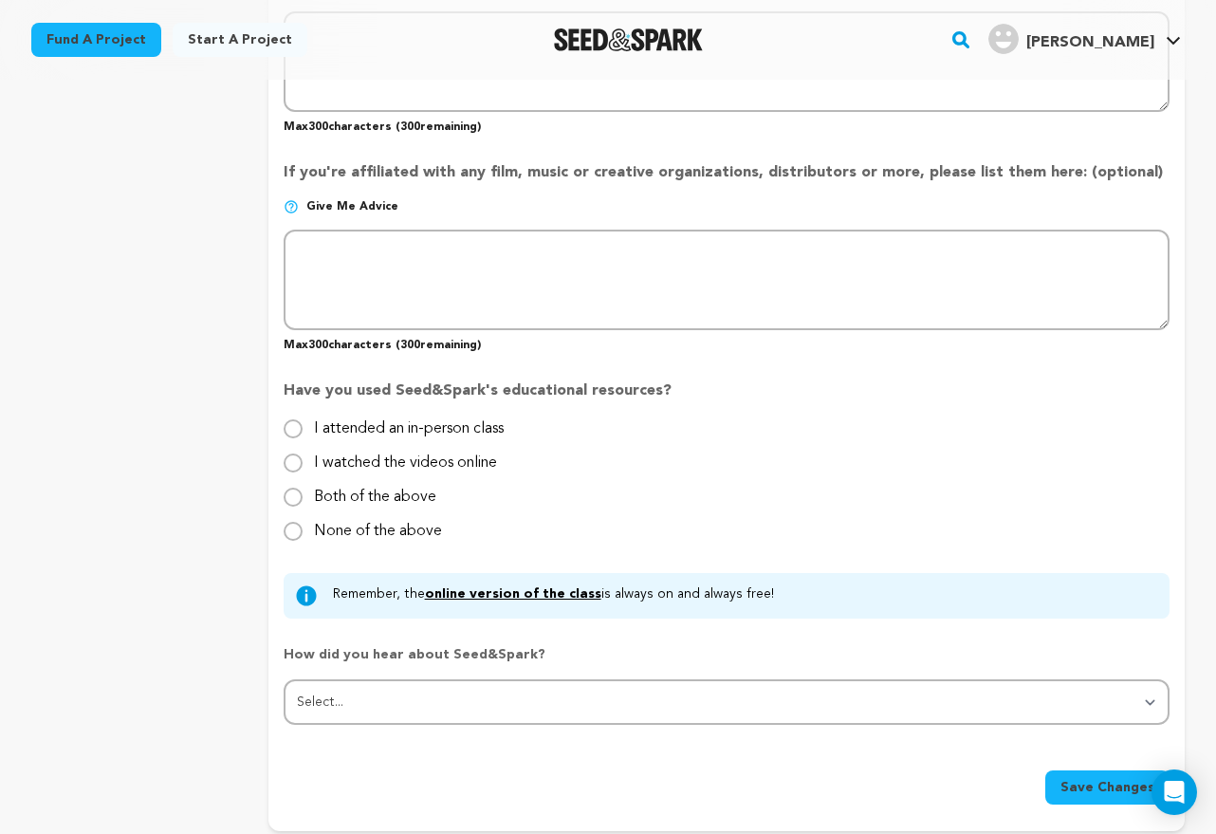
scroll to position [1605, 0]
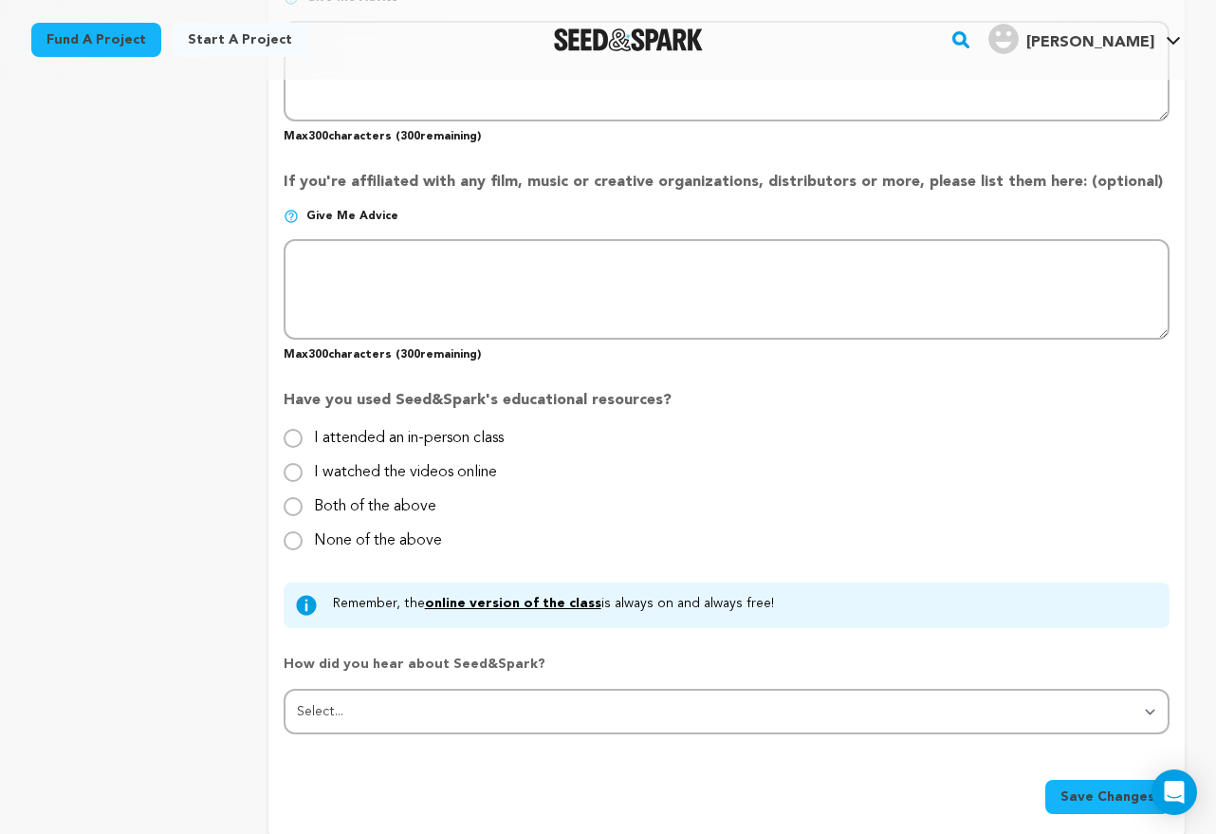
click at [294, 531] on input "None of the above" at bounding box center [293, 540] width 19 height 19
radio input "true"
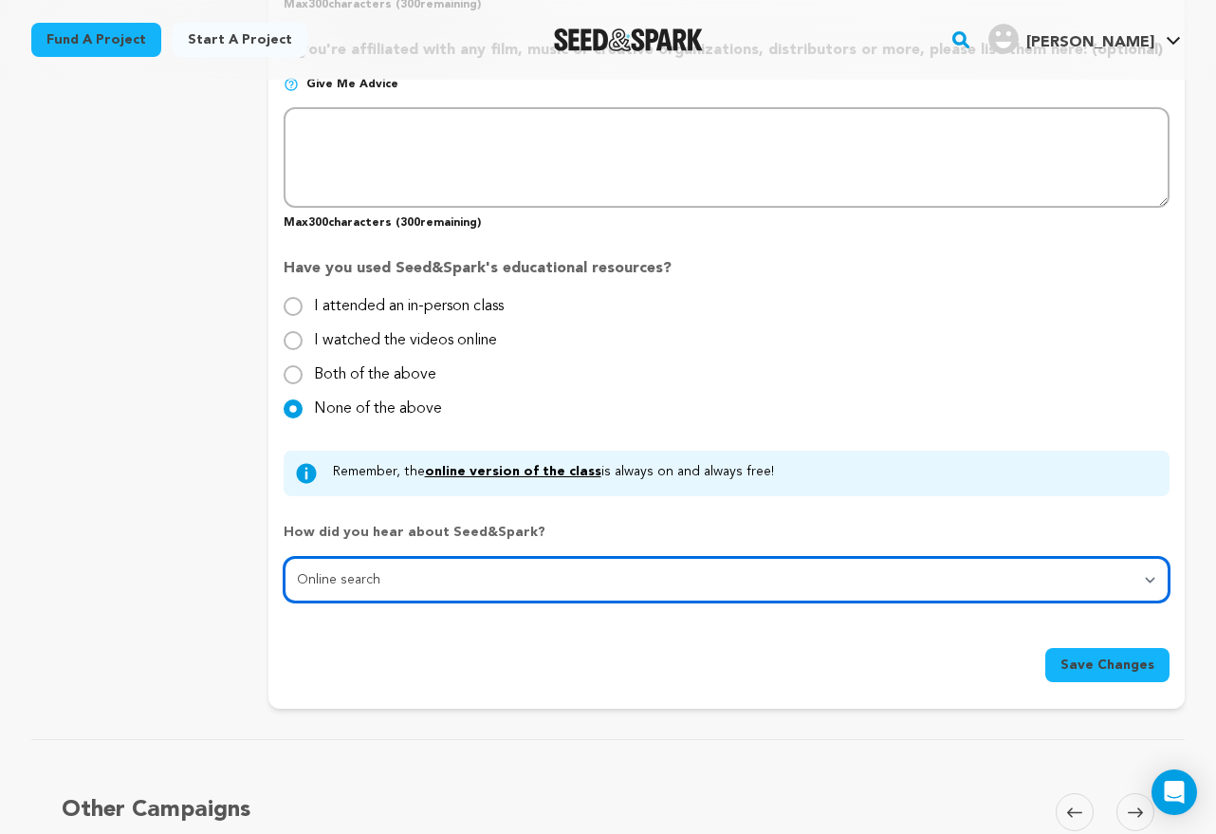
scroll to position [1782, 0]
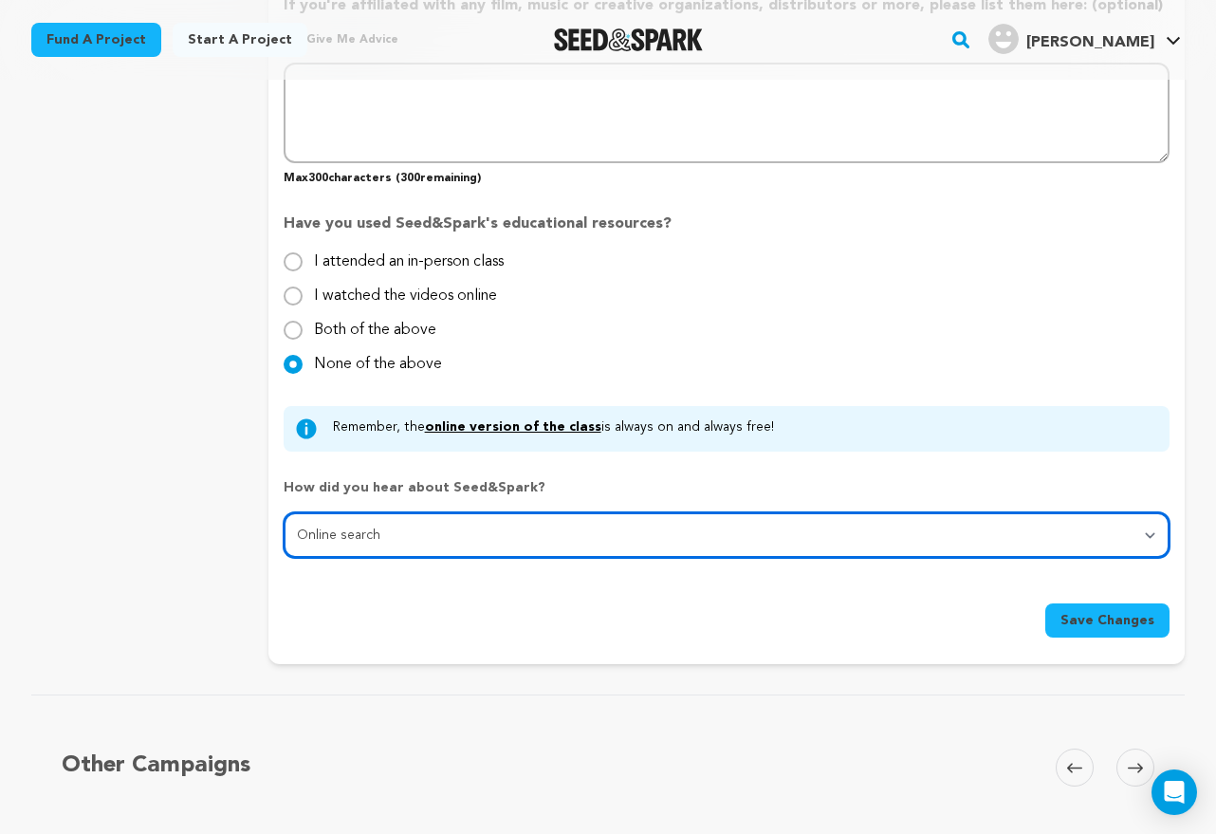
select select "1"
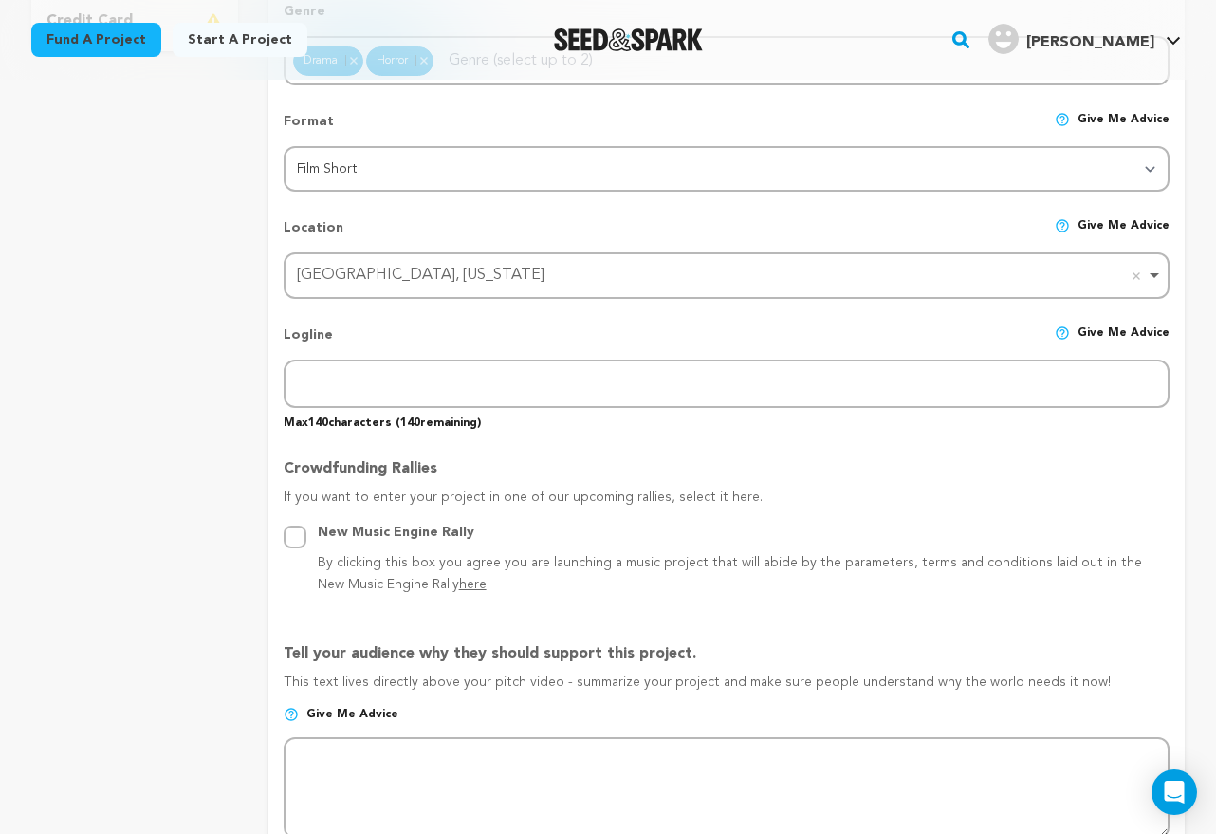
scroll to position [671, 0]
click at [861, 447] on div "Crowdfunding Rallies If you want to enter your project in one of our upcoming r…" at bounding box center [727, 518] width 886 height 155
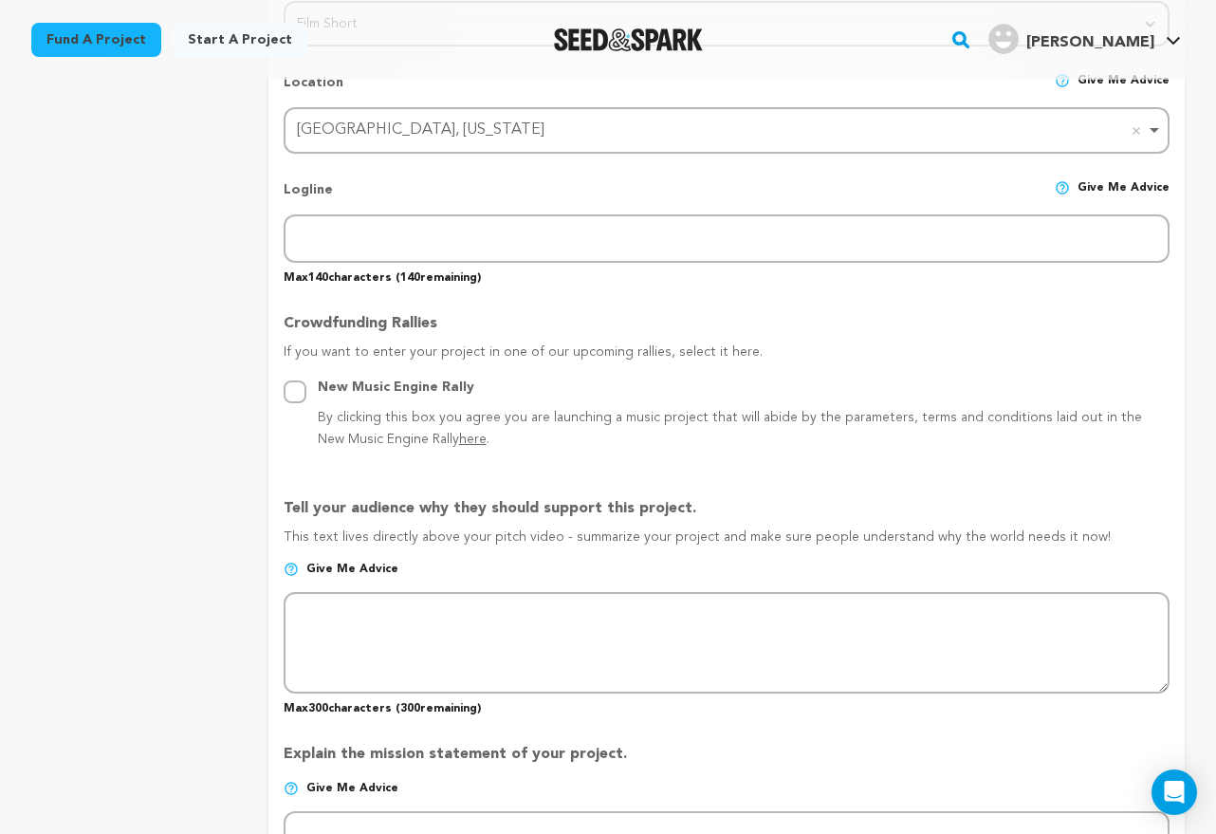
scroll to position [869, 0]
